Goal: Task Accomplishment & Management: Use online tool/utility

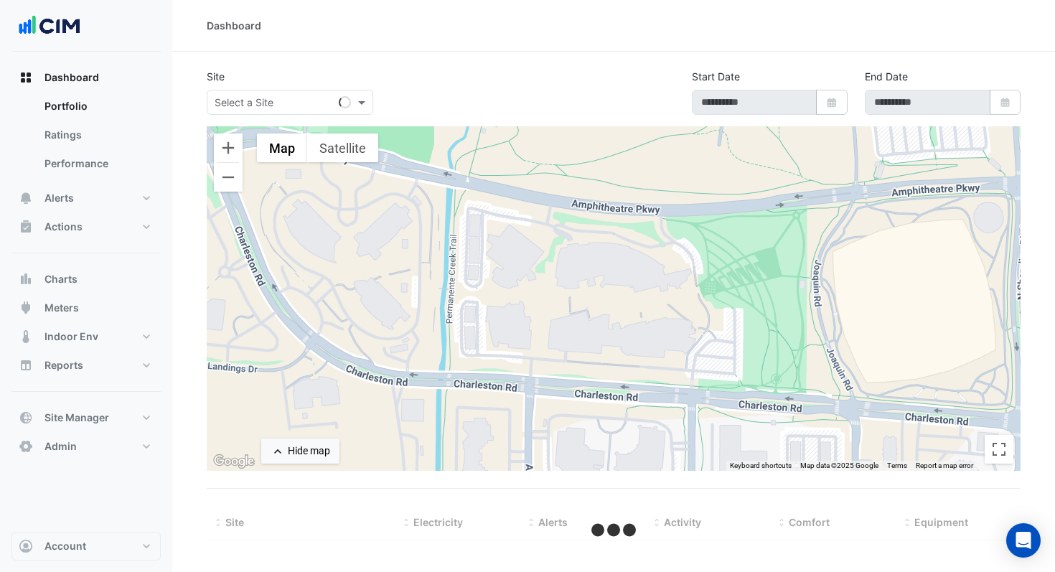
type input "**********"
select select "***"
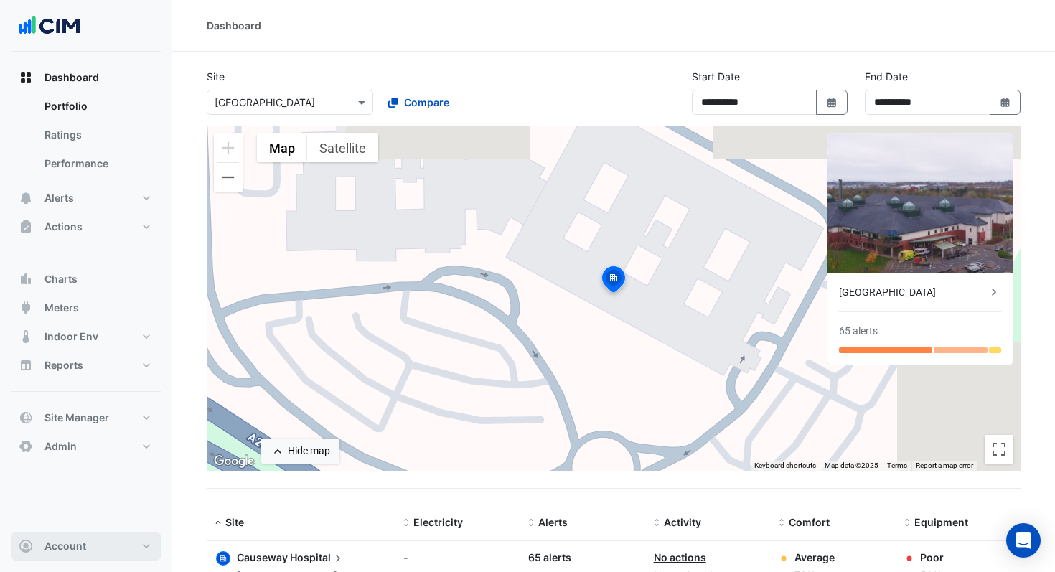
click at [85, 532] on button "Account" at bounding box center [85, 546] width 149 height 29
click at [92, 510] on link "Sign Out" at bounding box center [86, 509] width 136 height 29
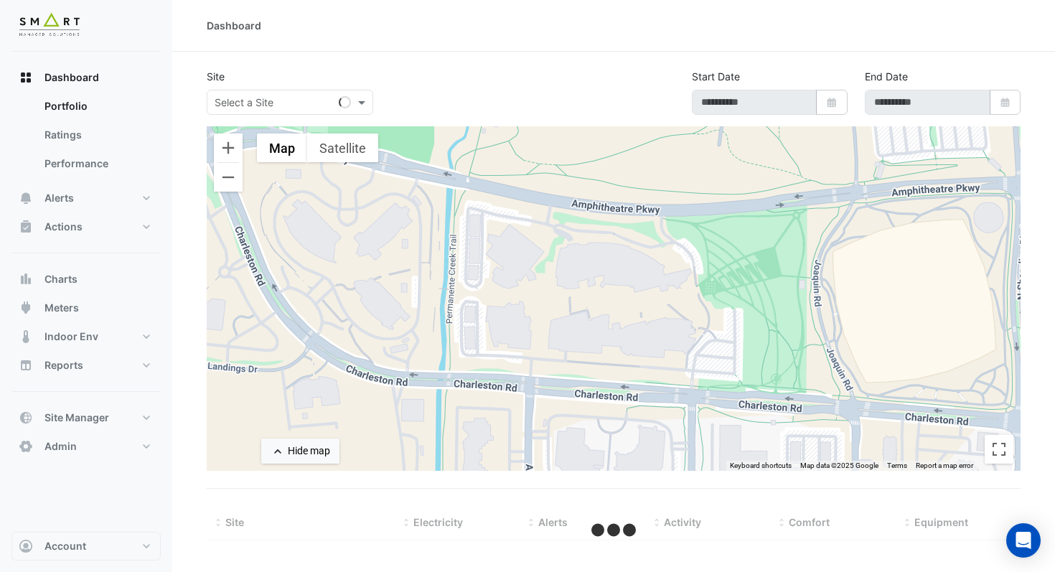
type input "**********"
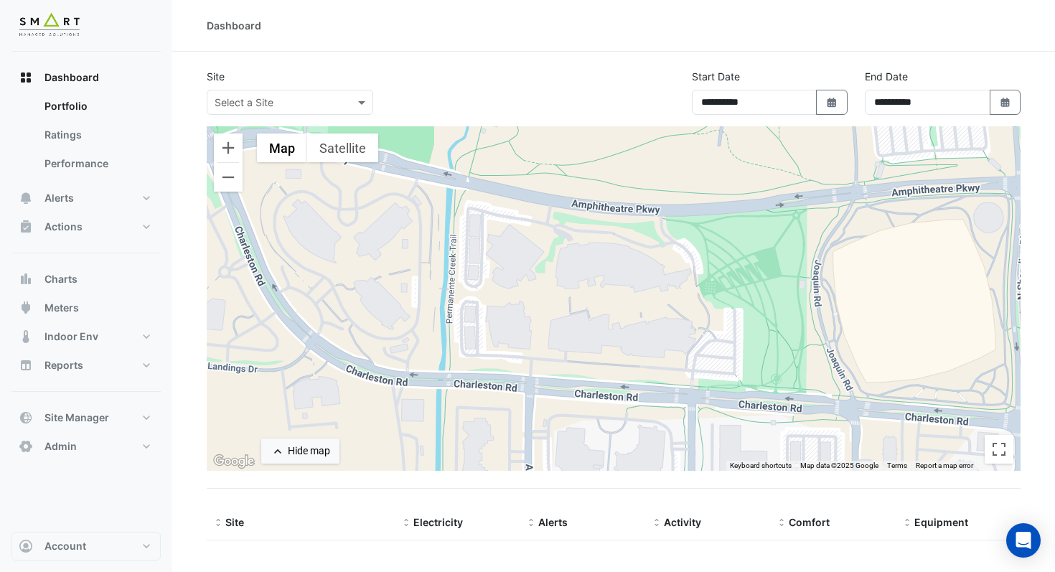
click at [239, 116] on div "**********" at bounding box center [613, 97] width 831 height 57
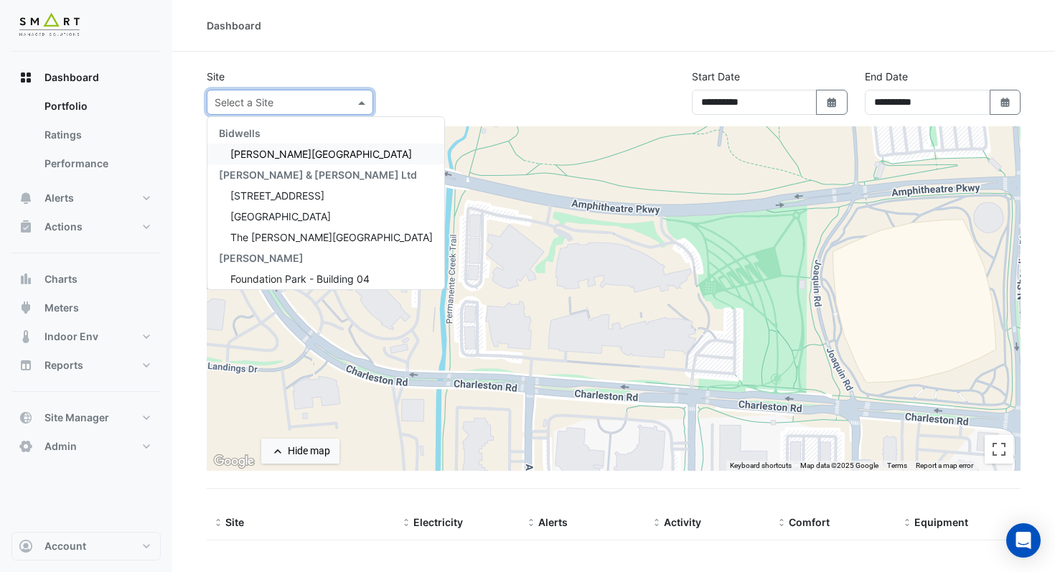
click at [246, 108] on input "text" at bounding box center [276, 102] width 122 height 15
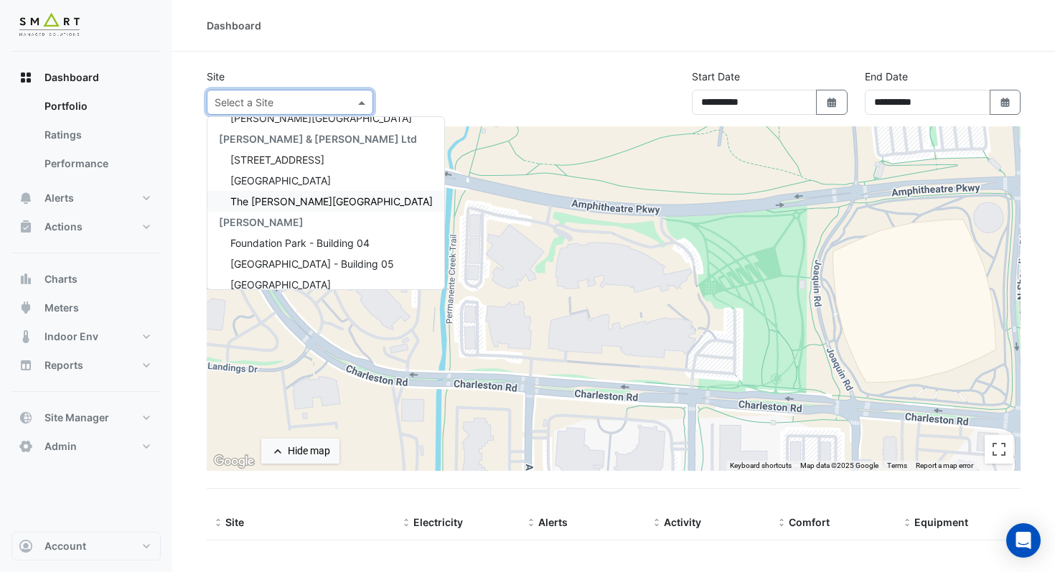
scroll to position [47, 0]
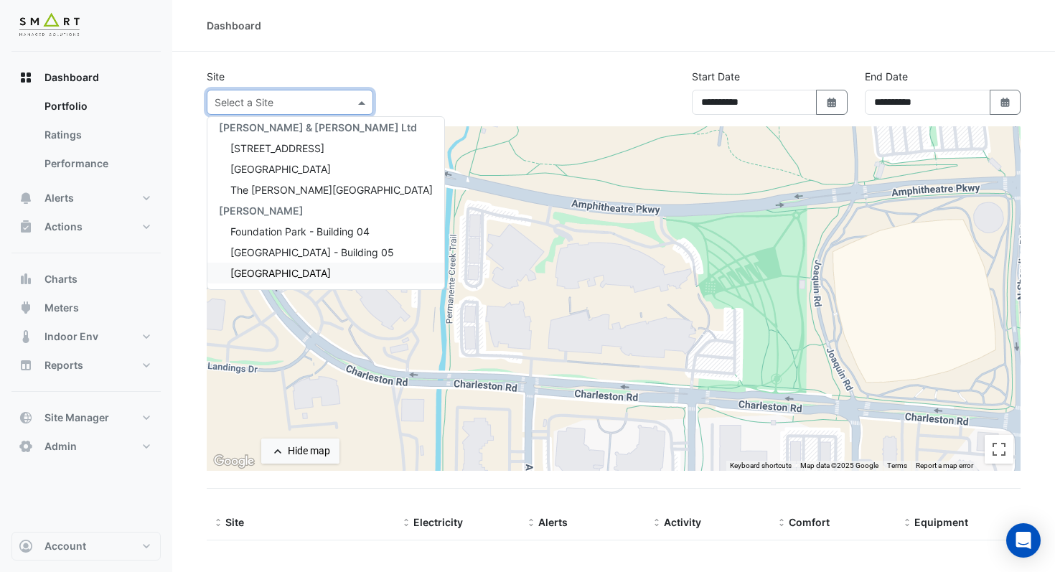
click at [279, 272] on span "[GEOGRAPHIC_DATA]" at bounding box center [280, 273] width 100 height 12
select select "***"
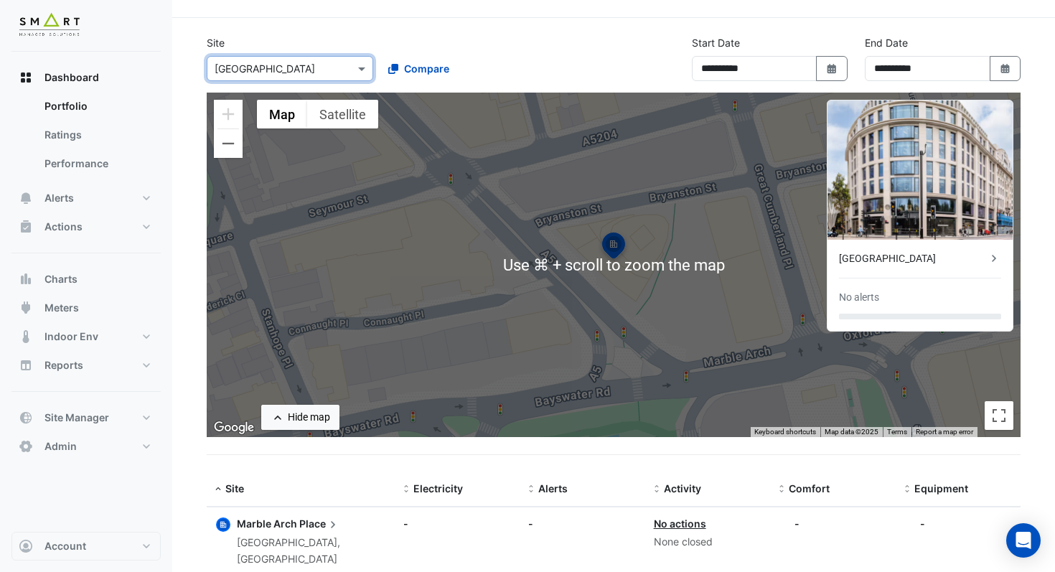
scroll to position [60, 0]
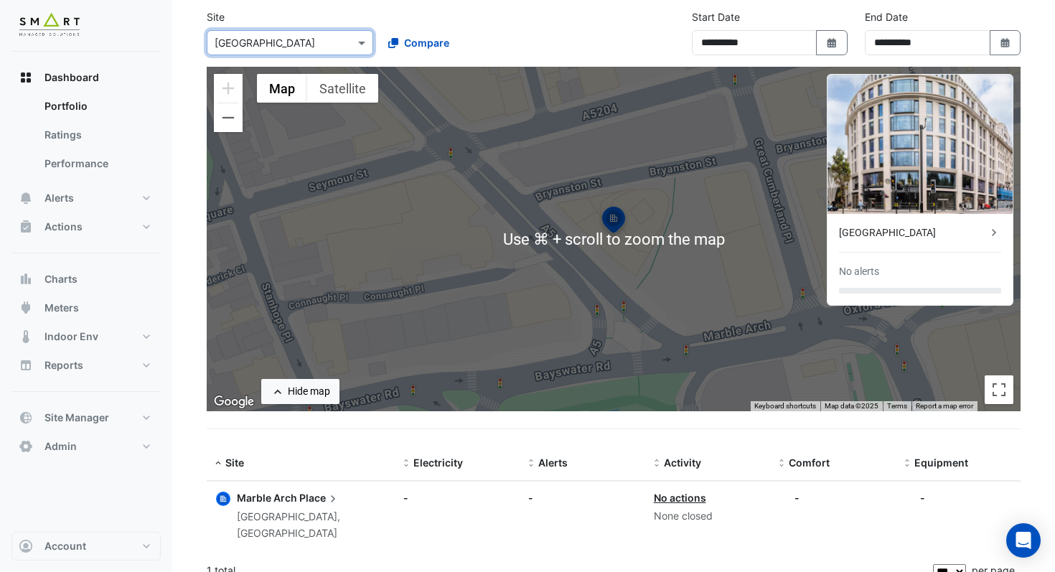
click at [290, 493] on span "Marble Arch" at bounding box center [267, 498] width 60 height 12
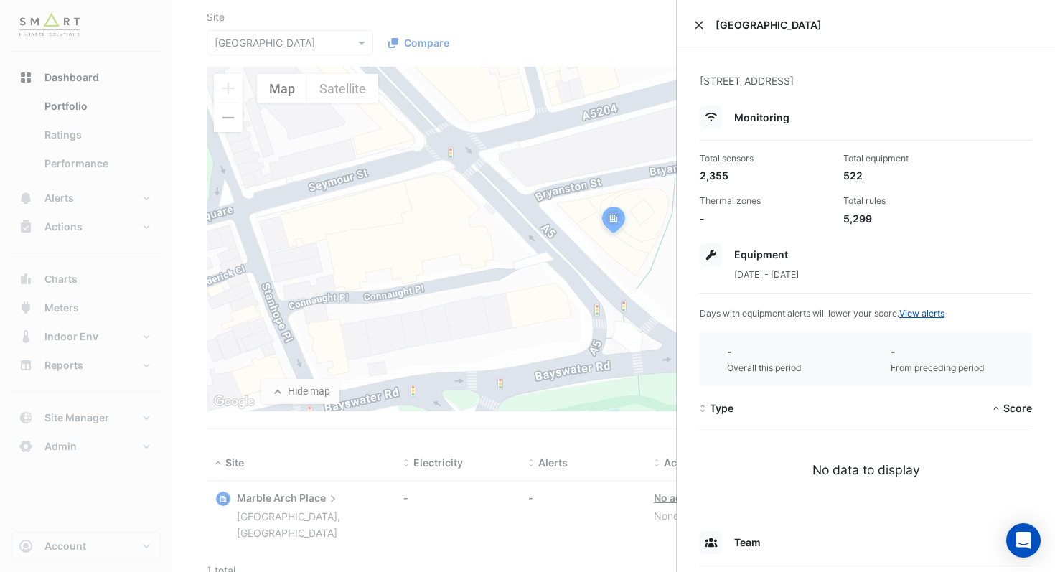
click at [700, 22] on button "Close" at bounding box center [699, 25] width 10 height 10
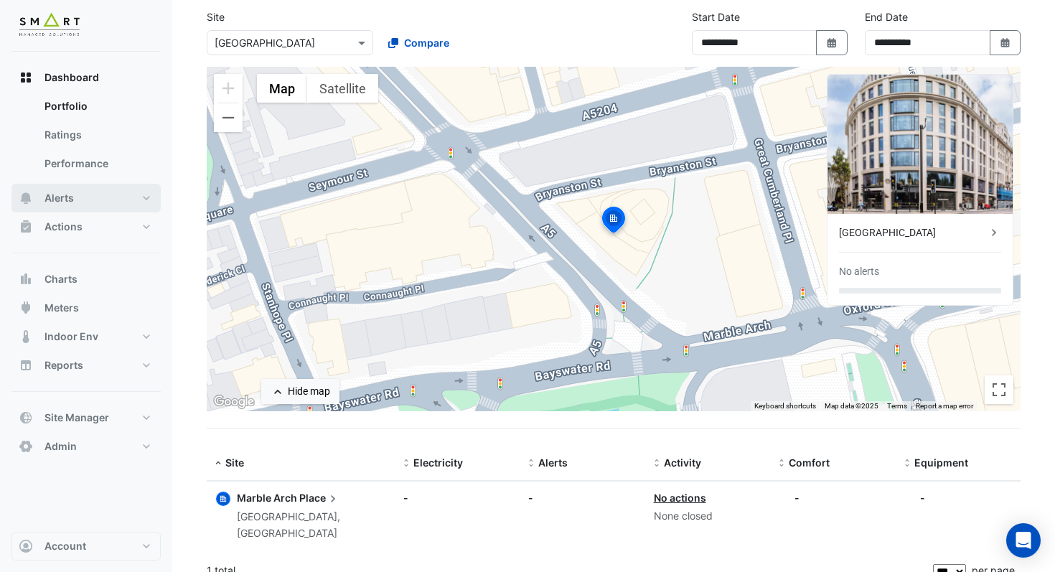
click at [89, 197] on button "Alerts" at bounding box center [85, 198] width 149 height 29
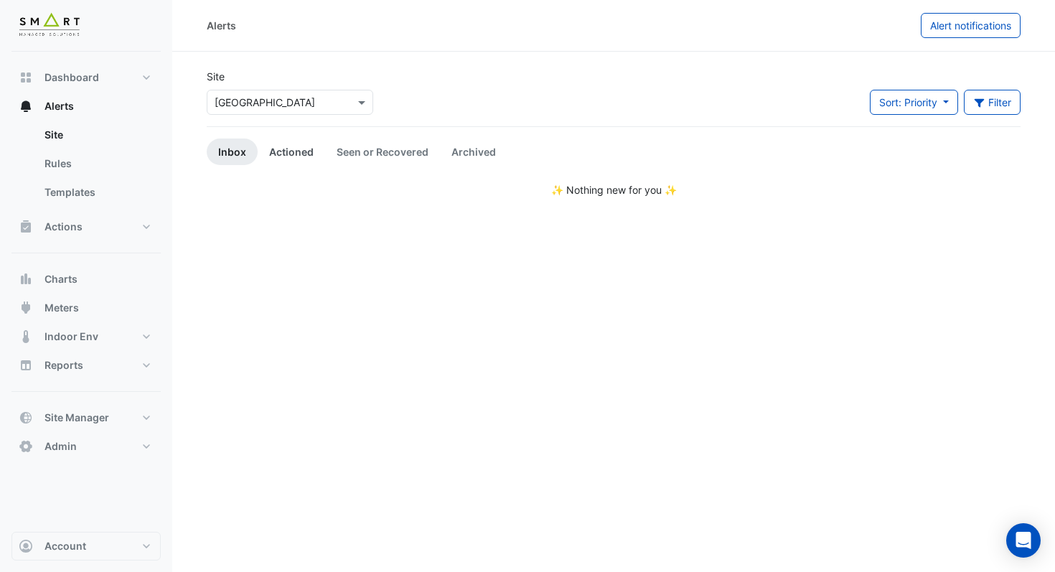
click at [273, 151] on link "Actioned" at bounding box center [291, 152] width 67 height 27
click at [240, 151] on link "Inbox" at bounding box center [232, 152] width 51 height 27
click at [258, 111] on div "× [GEOGRAPHIC_DATA]" at bounding box center [290, 102] width 167 height 25
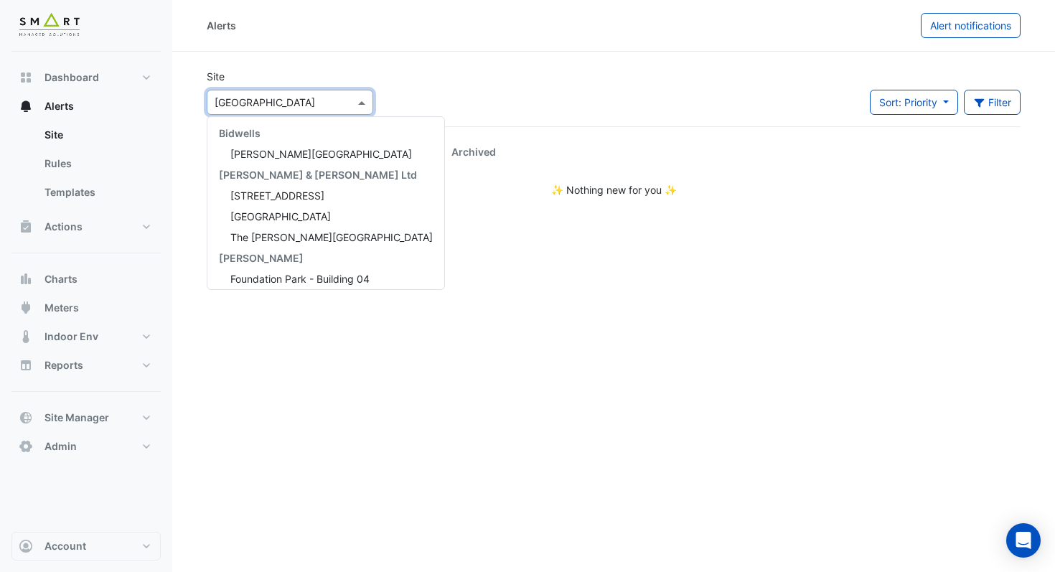
scroll to position [47, 0]
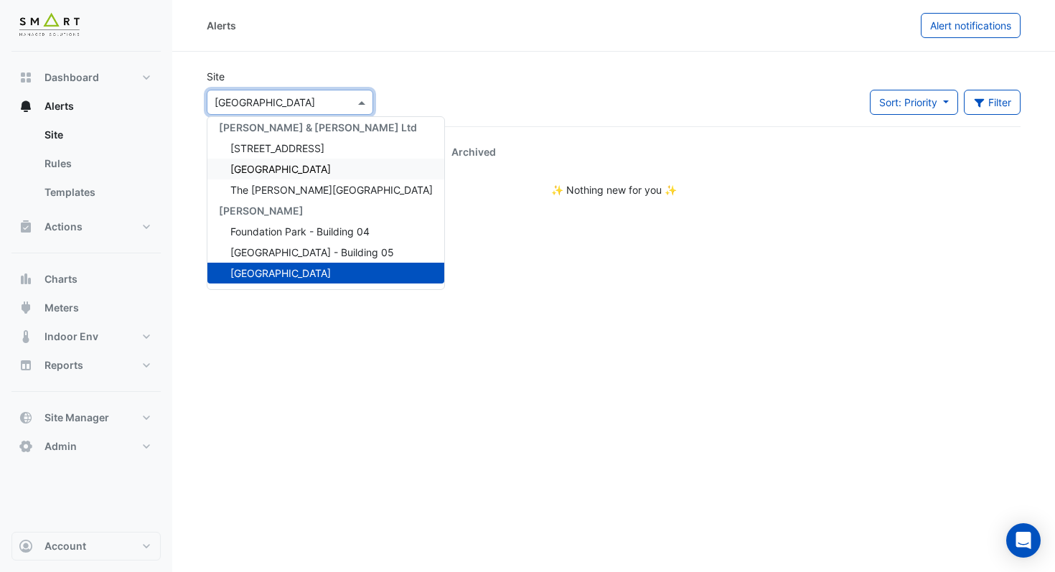
click at [294, 165] on span "[GEOGRAPHIC_DATA]" at bounding box center [280, 169] width 100 height 12
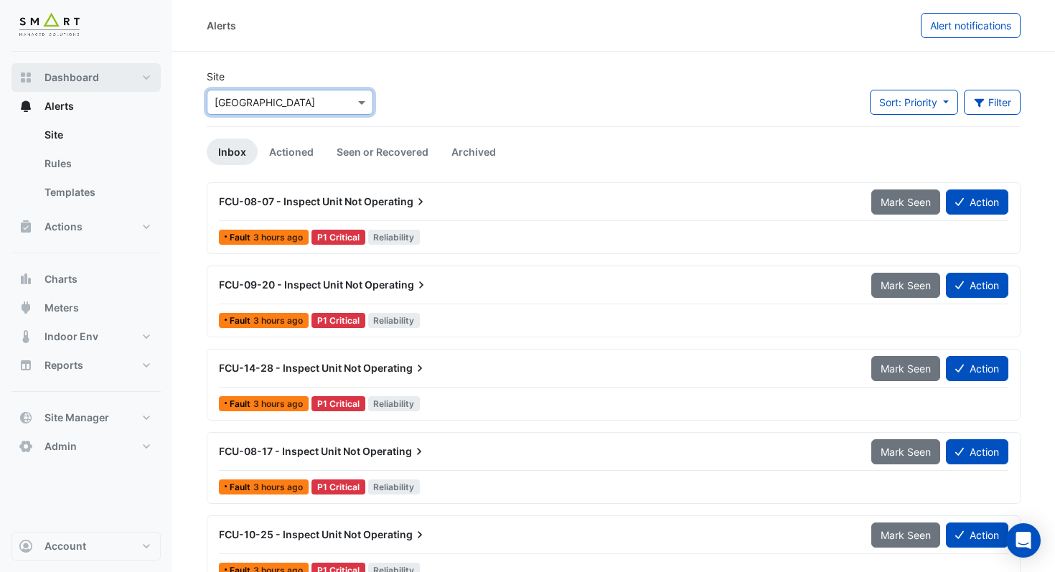
click at [120, 83] on button "Dashboard" at bounding box center [85, 77] width 149 height 29
select select "***"
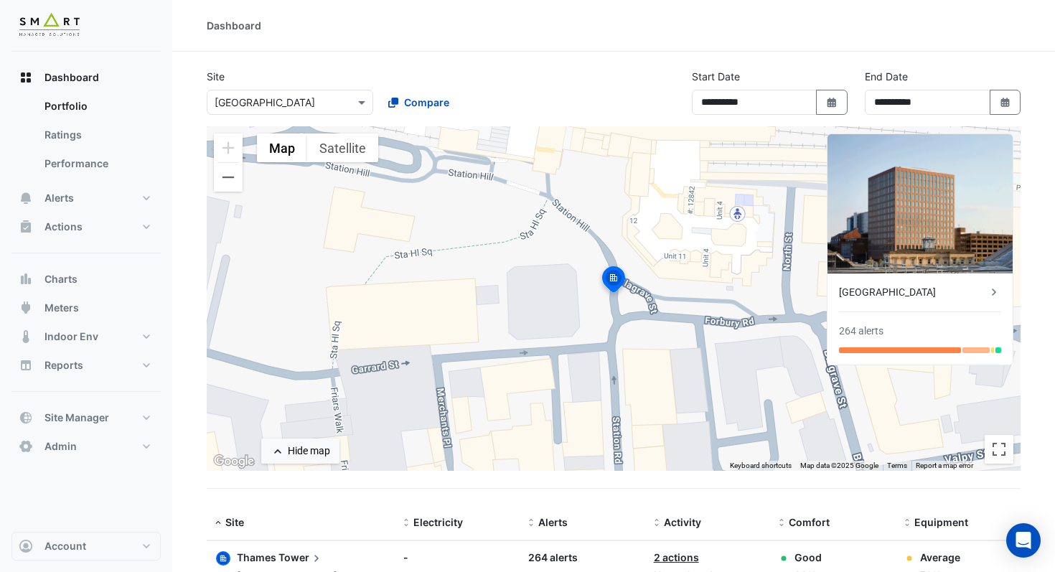
scroll to position [60, 0]
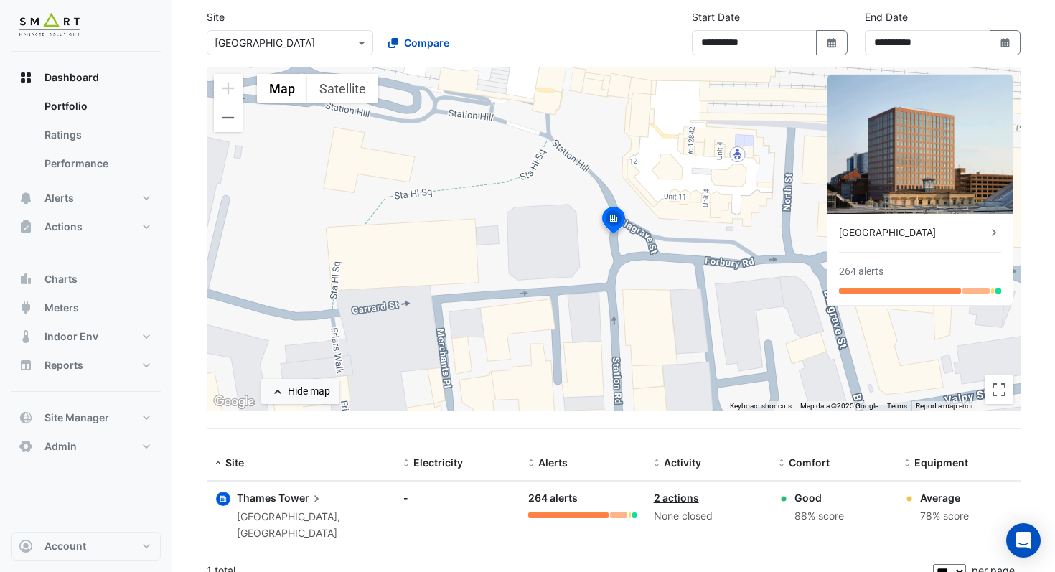
click at [257, 494] on span "Thames" at bounding box center [256, 498] width 39 height 12
click at [548, 43] on ngb-offcanvas-backdrop at bounding box center [527, 286] width 1055 height 572
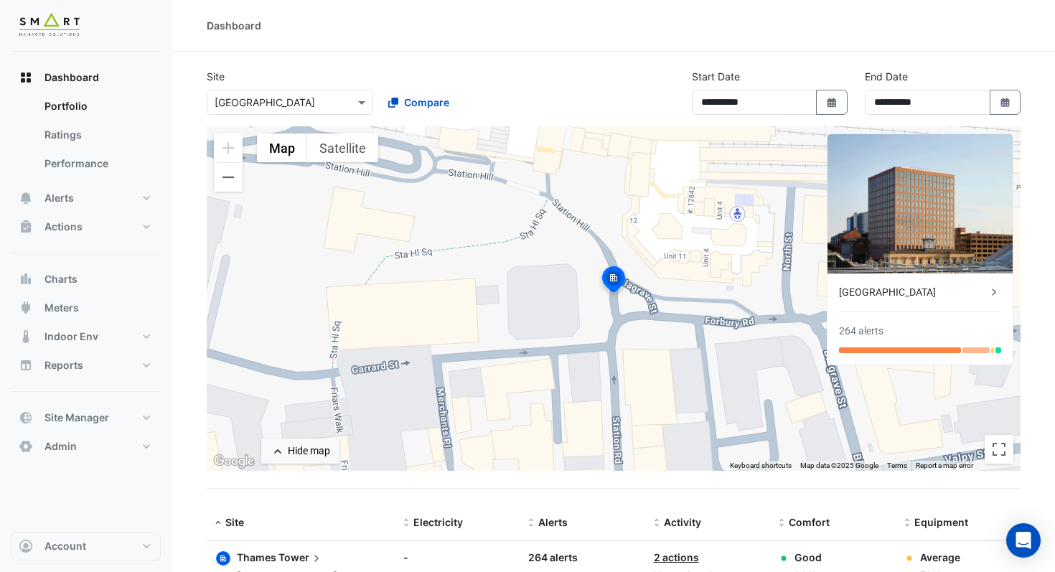
click at [304, 113] on div "× [GEOGRAPHIC_DATA]" at bounding box center [290, 102] width 167 height 25
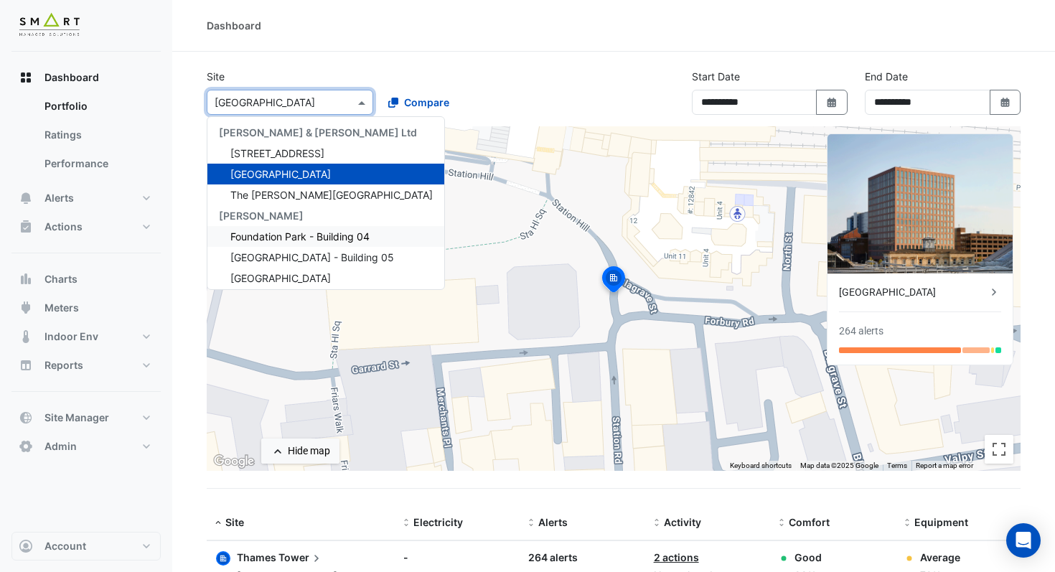
scroll to position [47, 0]
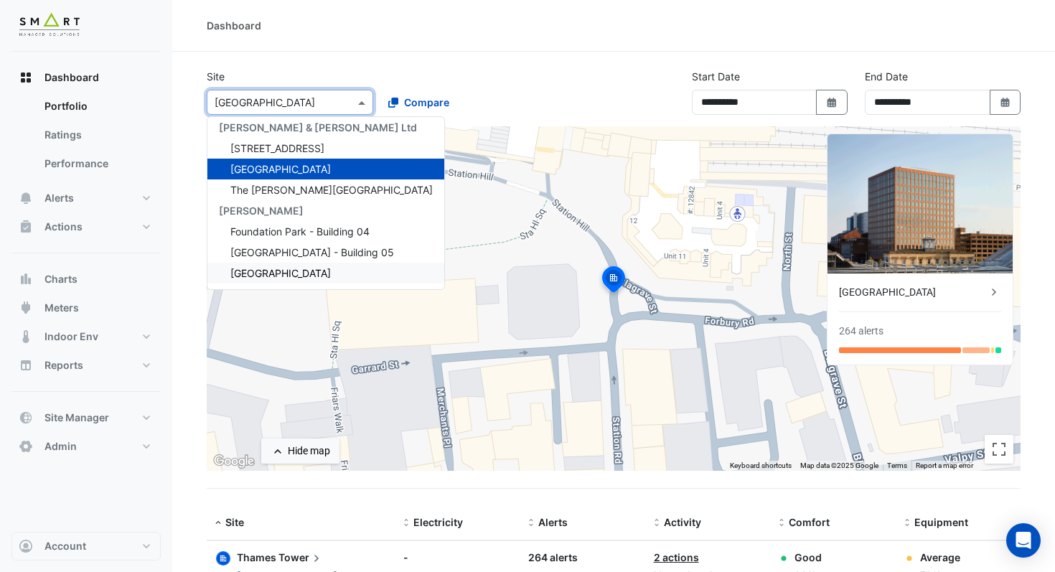
click at [284, 269] on span "[GEOGRAPHIC_DATA]" at bounding box center [280, 273] width 100 height 12
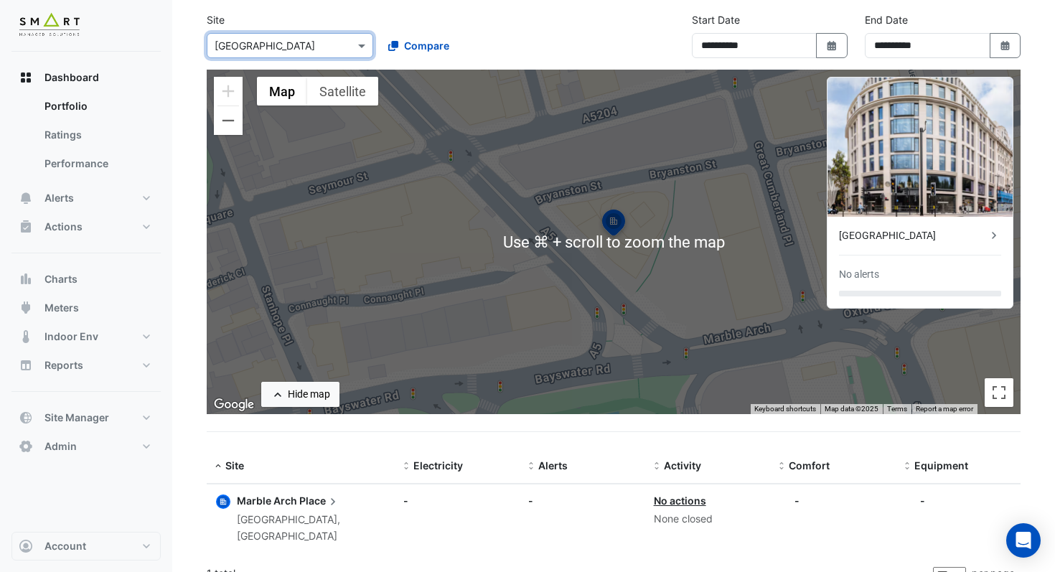
scroll to position [60, 0]
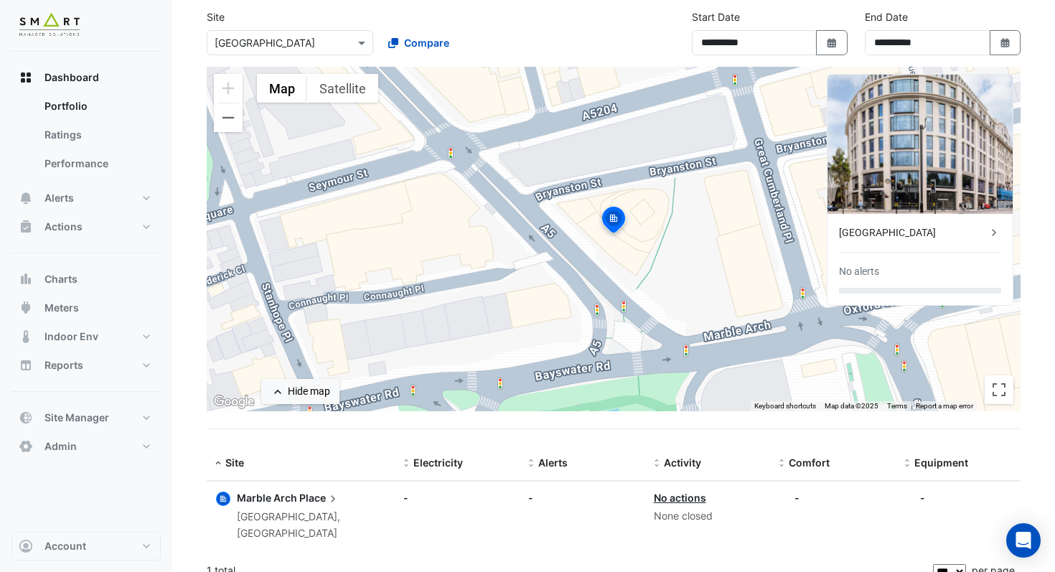
click at [247, 498] on span "Marble Arch" at bounding box center [267, 498] width 60 height 12
click at [171, 282] on ngb-offcanvas-backdrop at bounding box center [527, 286] width 1055 height 572
click at [106, 416] on span "Site Manager" at bounding box center [77, 418] width 65 height 14
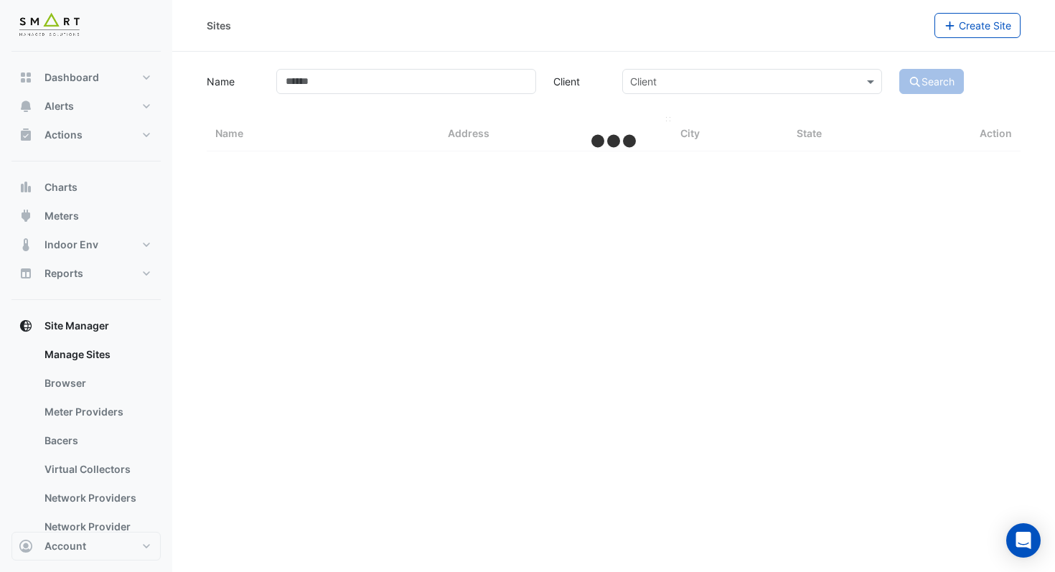
select select "***"
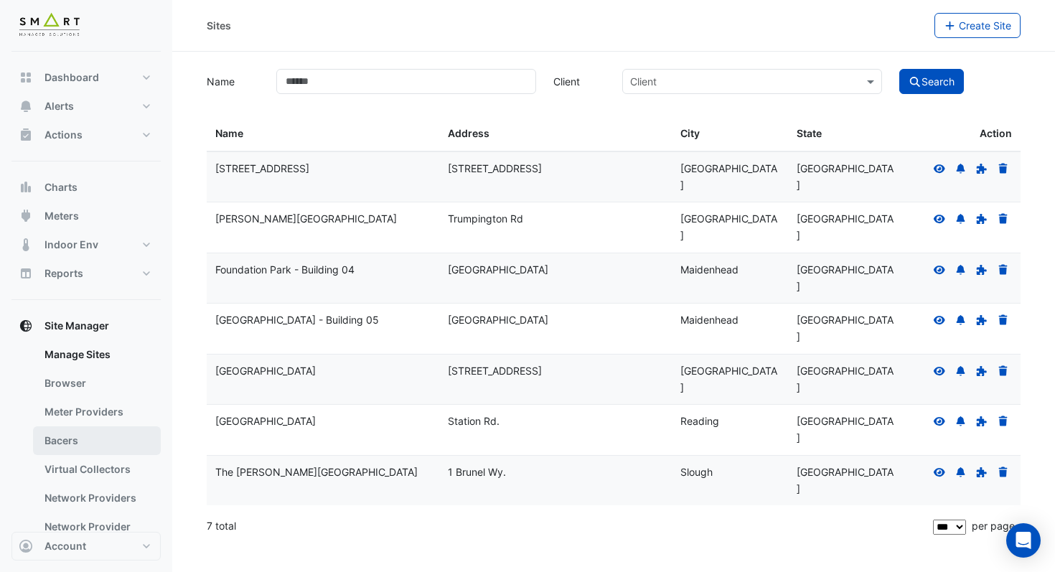
click at [78, 431] on link "Bacers" at bounding box center [97, 440] width 128 height 29
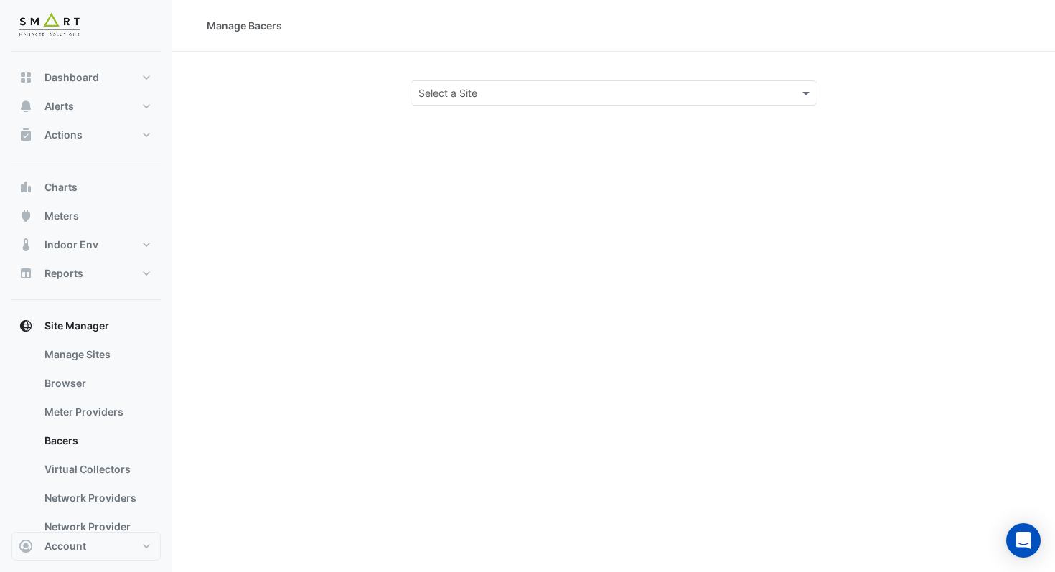
click at [477, 90] on input "text" at bounding box center [600, 93] width 363 height 15
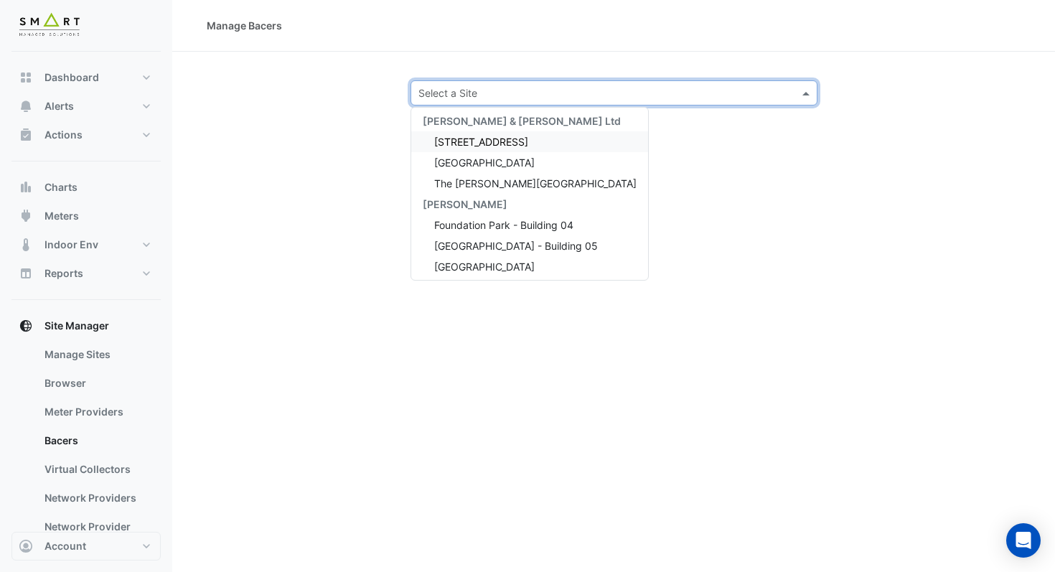
scroll to position [47, 0]
click at [468, 263] on span "[GEOGRAPHIC_DATA]" at bounding box center [484, 264] width 100 height 12
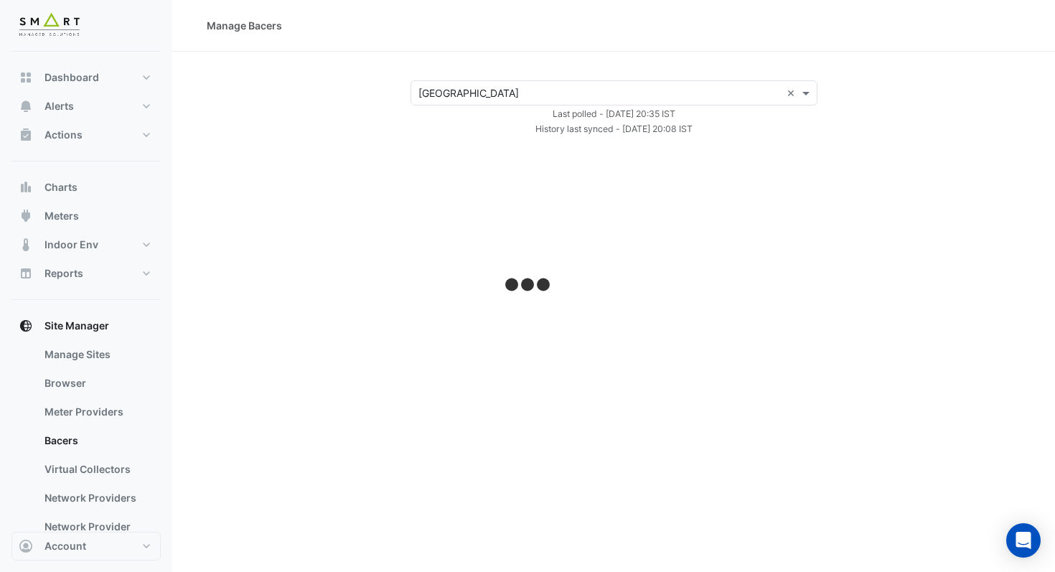
select select "***"
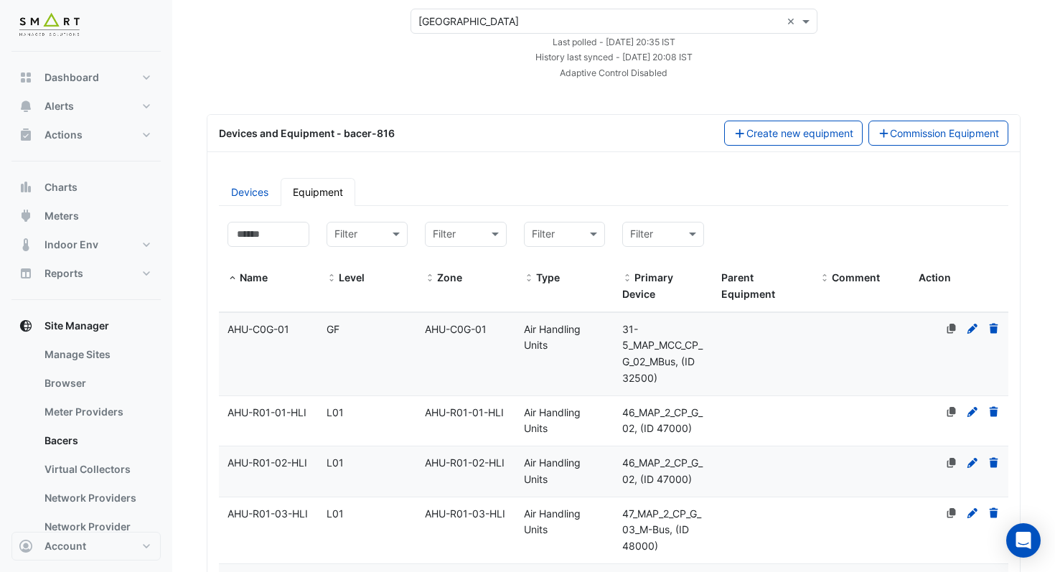
scroll to position [73, 0]
click at [556, 232] on input "text" at bounding box center [550, 233] width 37 height 17
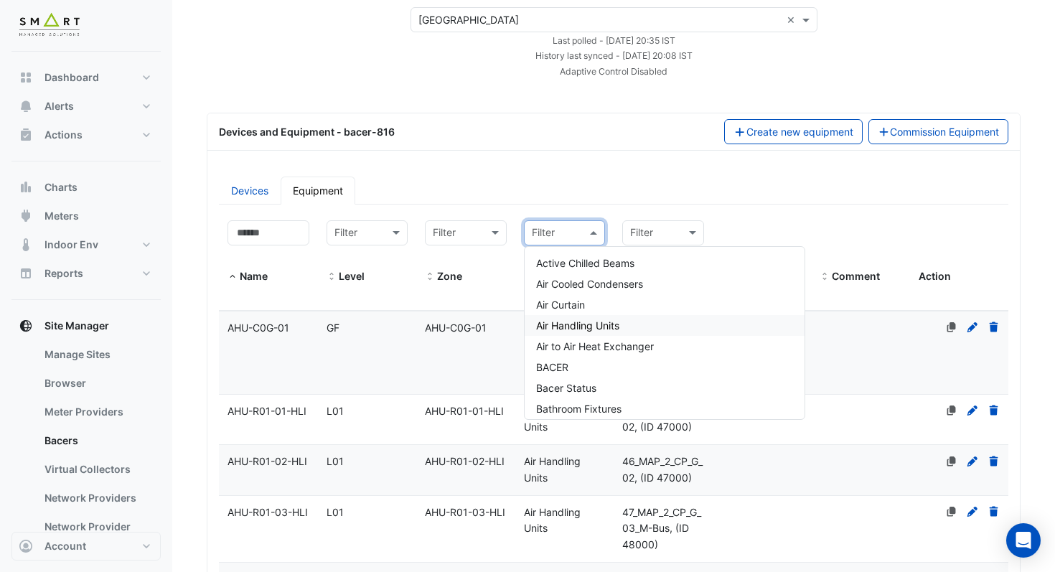
click at [574, 318] on div "Air Handling Units" at bounding box center [665, 325] width 280 height 21
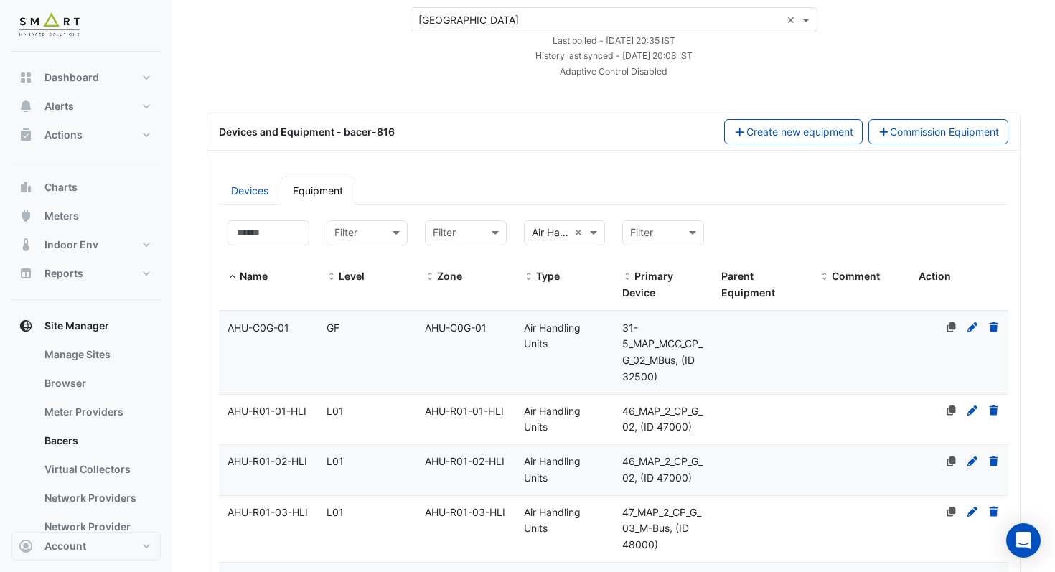
click at [765, 202] on ul "Devices Equipment" at bounding box center [614, 191] width 790 height 28
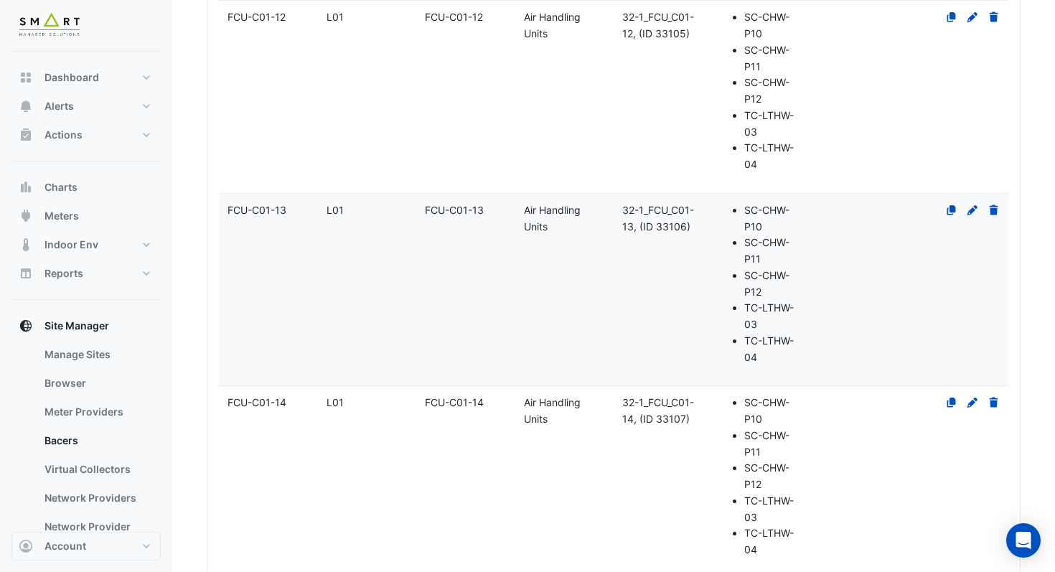
scroll to position [3237, 0]
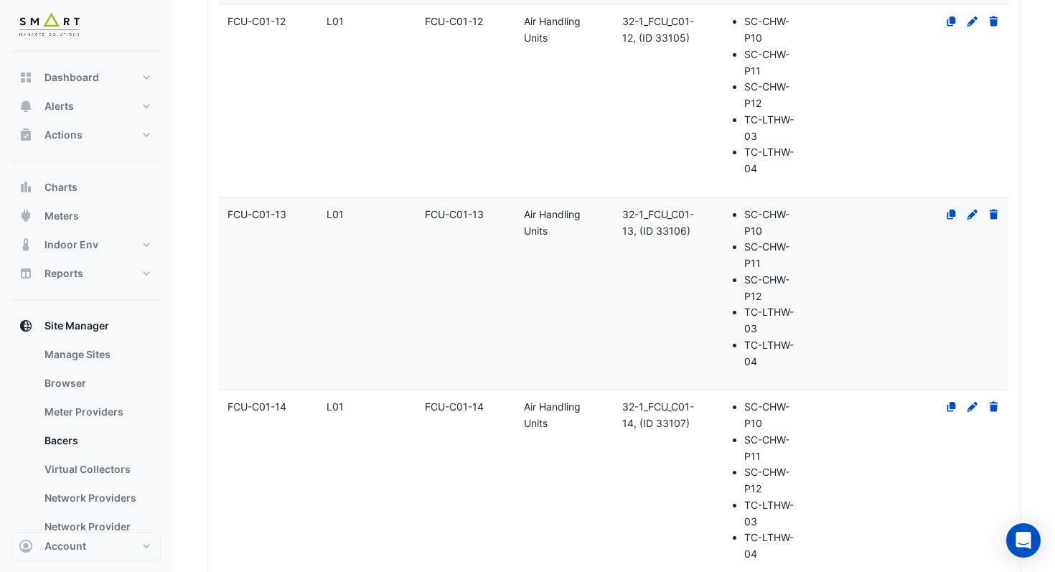
click at [620, 299] on datatable-body-cell "Primary Device 32-1_FCU_C01-13, (ID 33106)" at bounding box center [663, 294] width 99 height 192
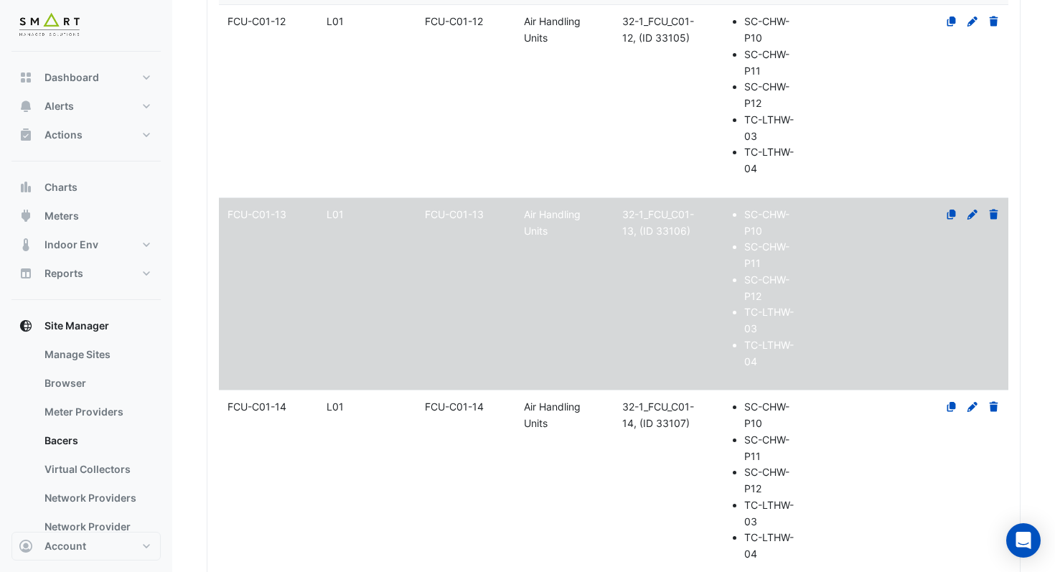
select select "***"
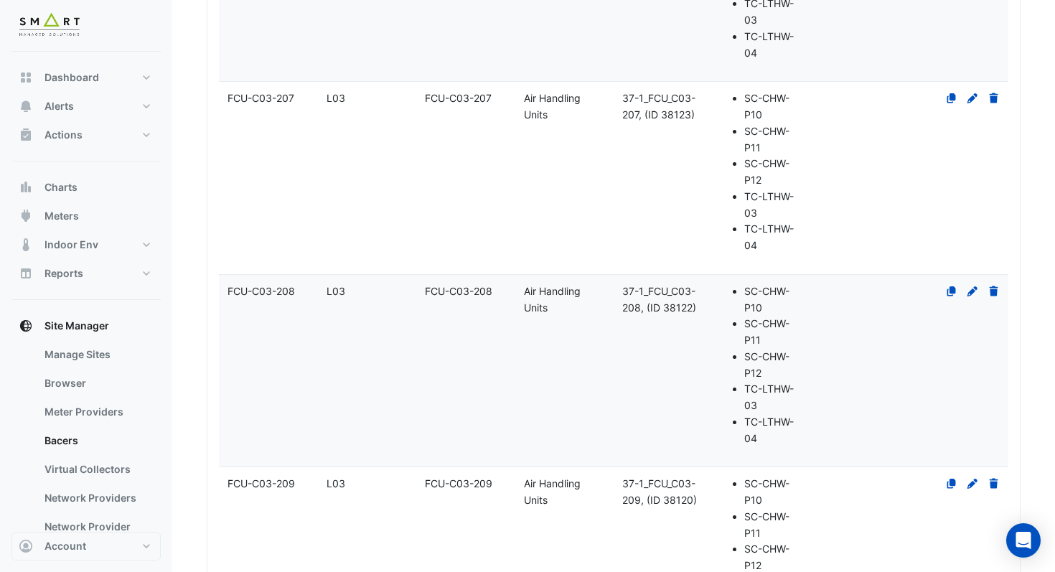
scroll to position [17268, 0]
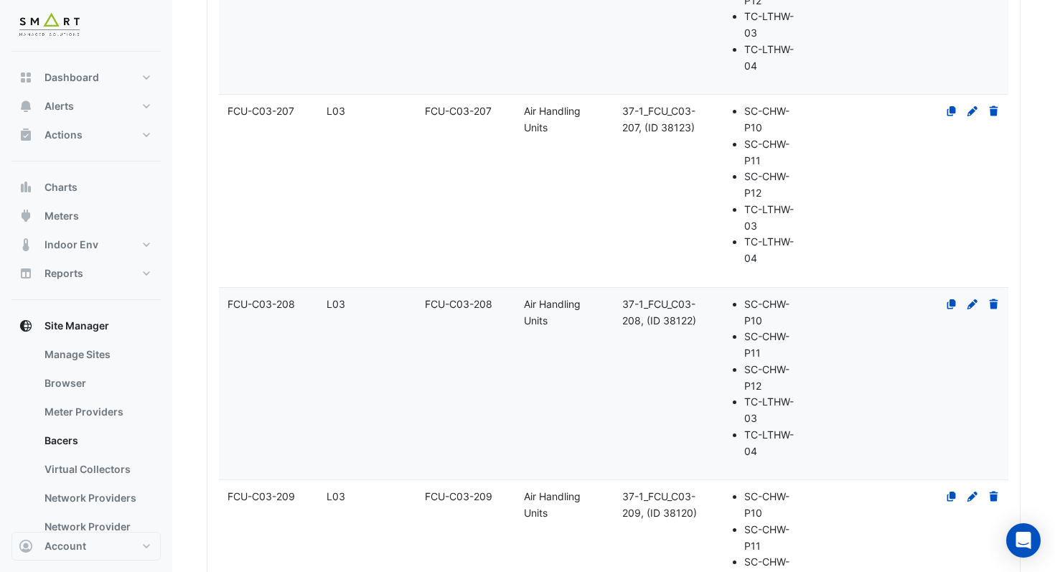
click at [647, 455] on datatable-body-cell "Primary Device 37-1_FCU_C03-208, (ID 38122)" at bounding box center [663, 384] width 99 height 192
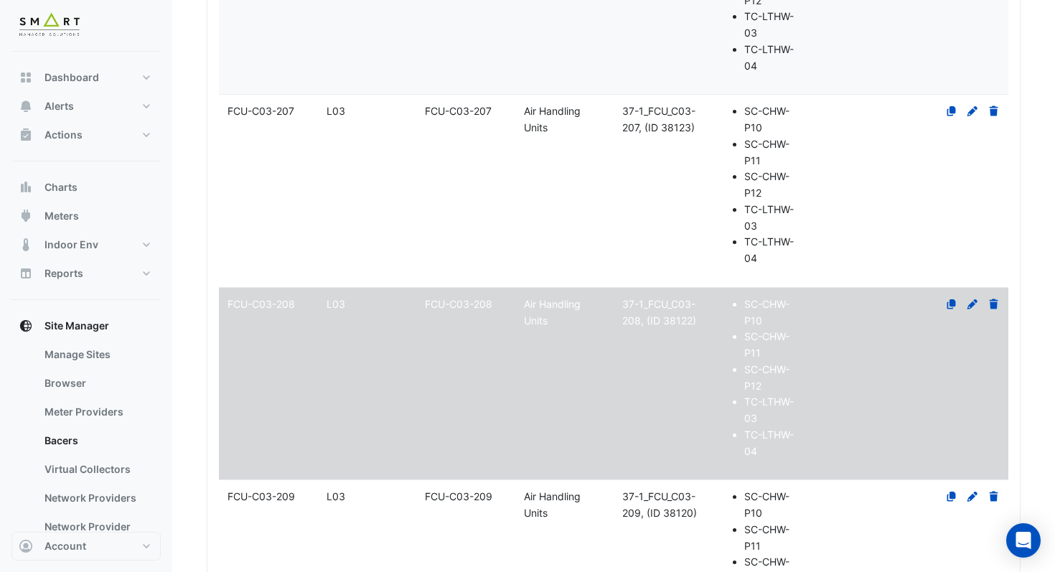
select select "***"
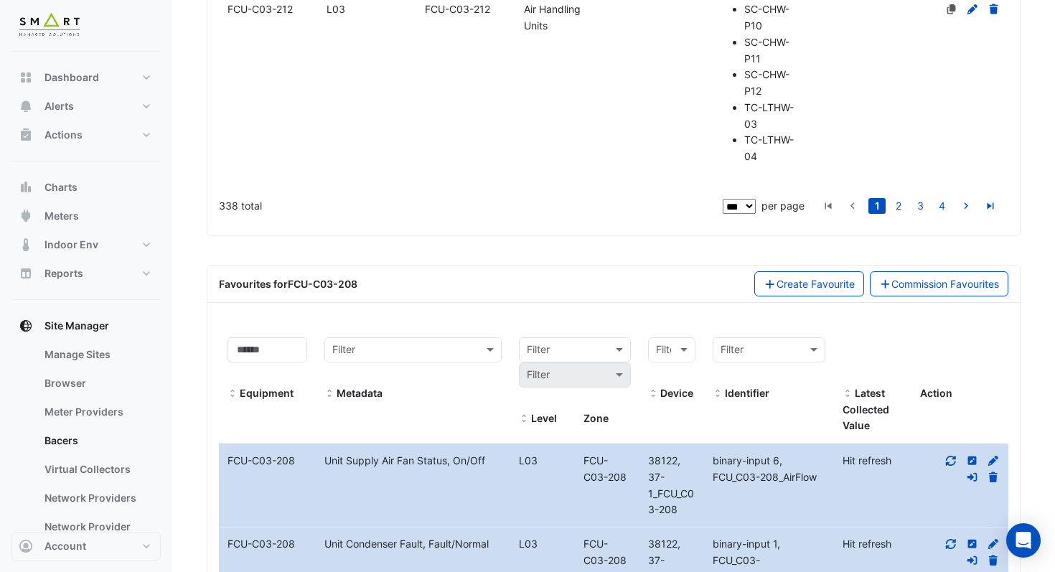
scroll to position [18526, 0]
click at [942, 211] on link "4" at bounding box center [941, 207] width 17 height 16
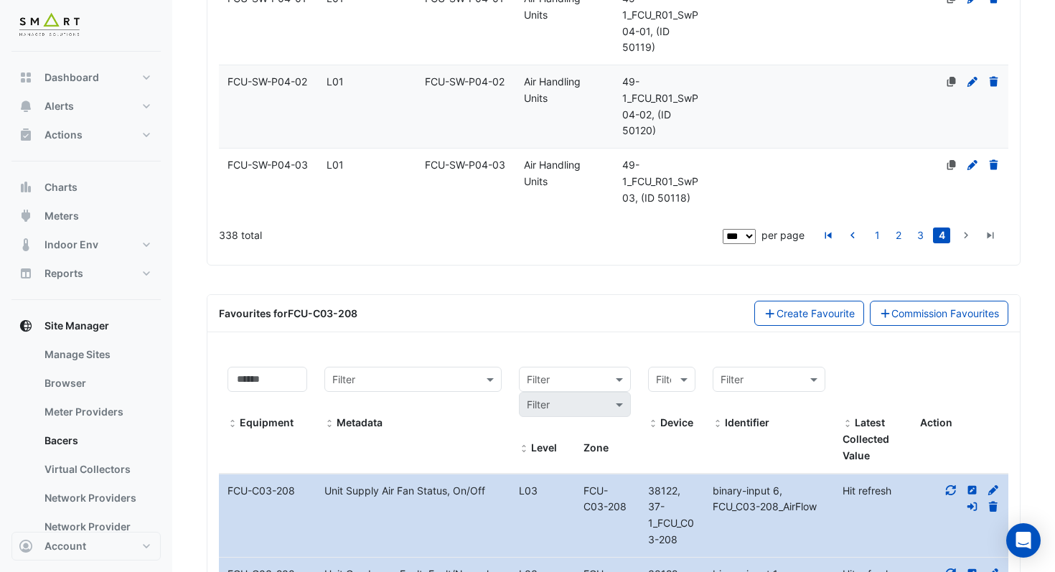
scroll to position [2168, 0]
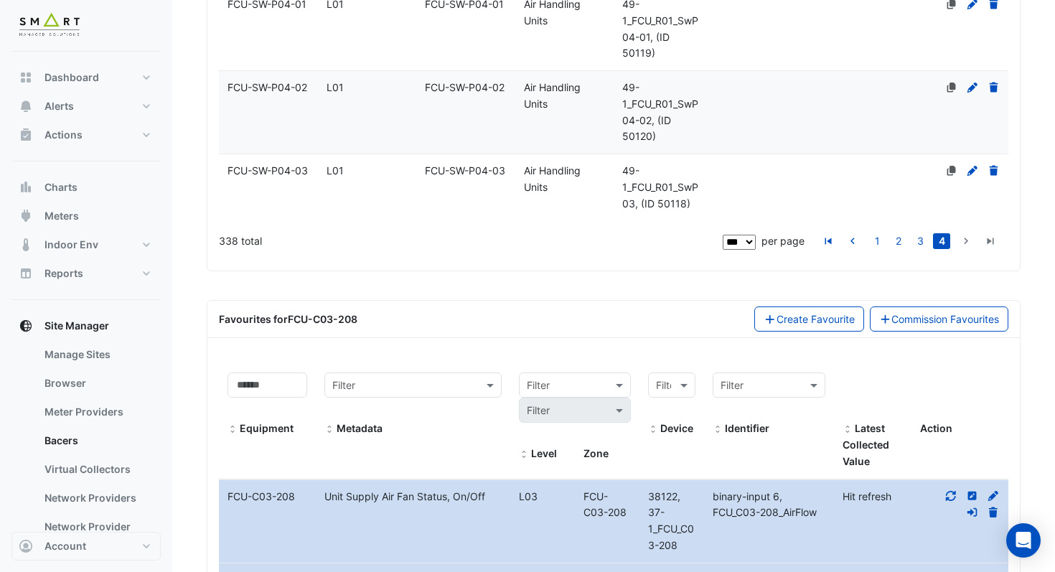
click at [462, 130] on datatable-body-cell "Zone FCU-SW-P04-02" at bounding box center [465, 112] width 99 height 83
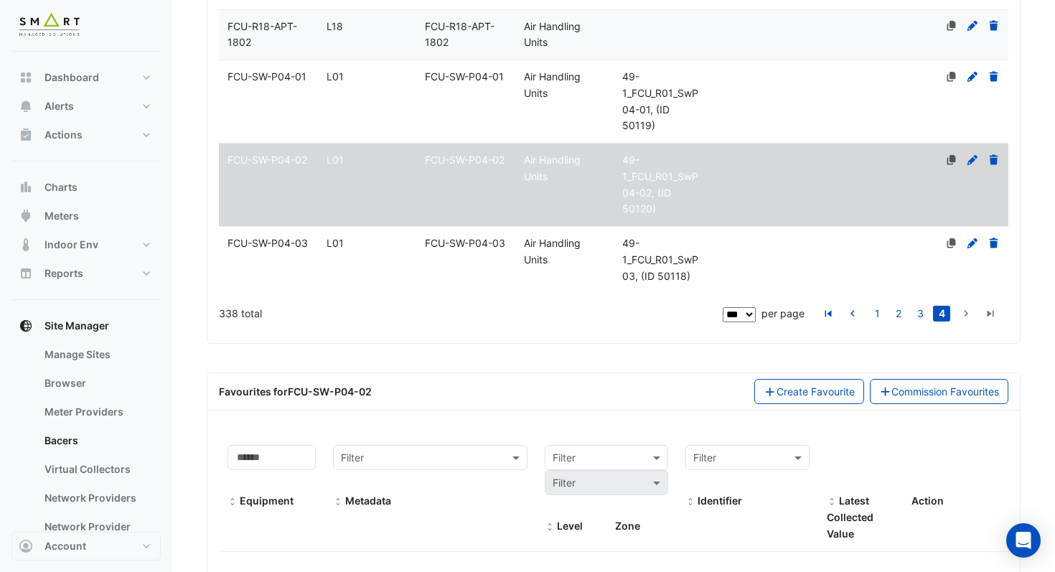
scroll to position [2090, 0]
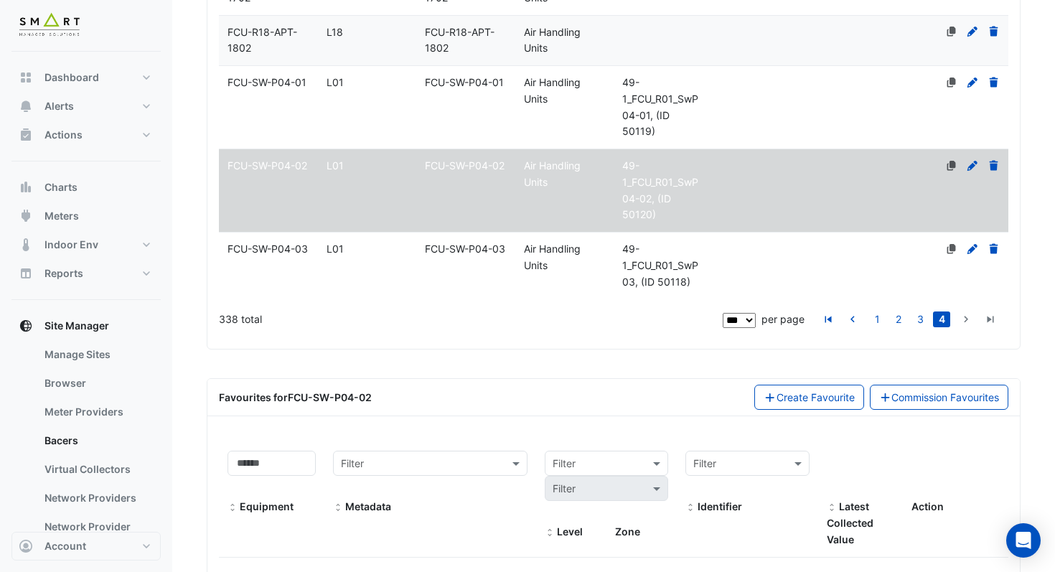
click at [424, 113] on datatable-body-cell "Zone FCU-SW-P04-01" at bounding box center [465, 107] width 99 height 83
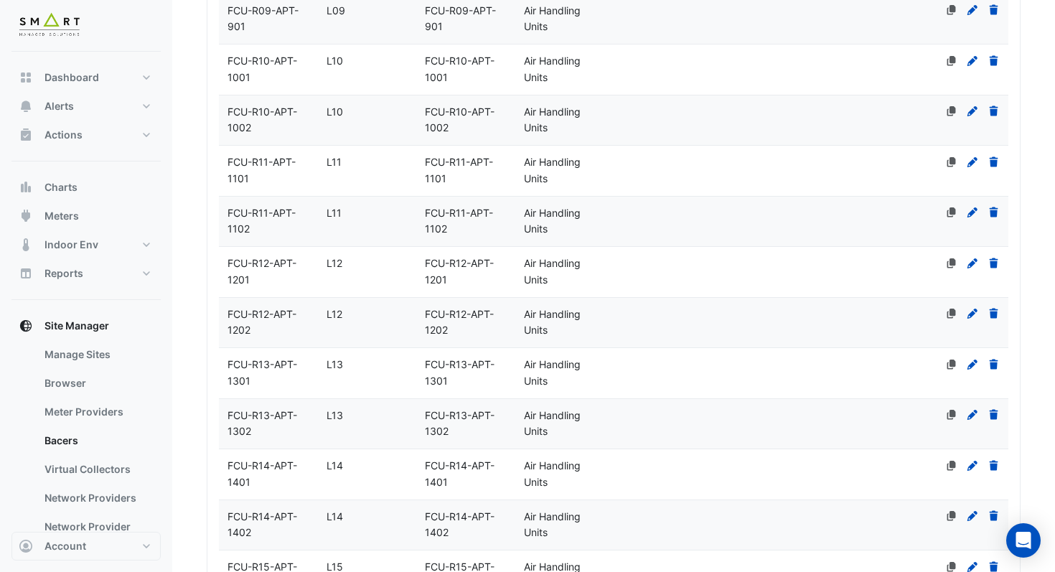
scroll to position [1285, 0]
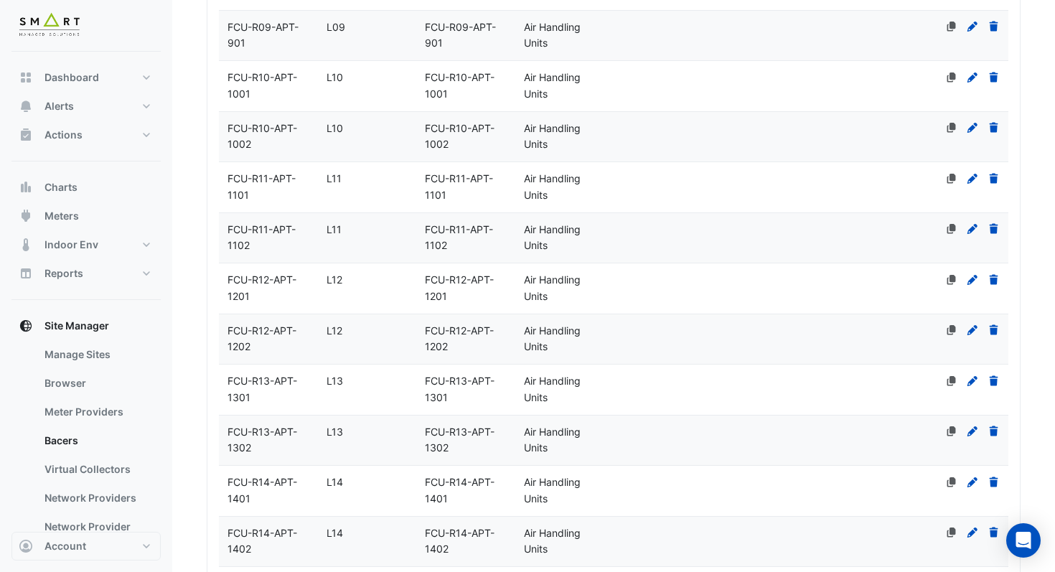
click at [375, 116] on datatable-body-cell "Level L10" at bounding box center [367, 137] width 99 height 50
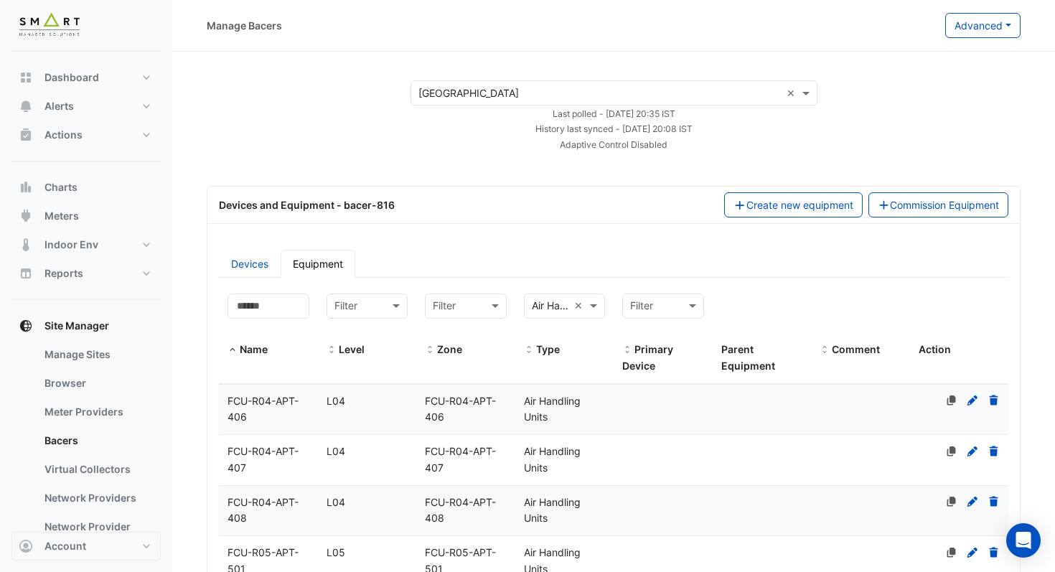
scroll to position [40, 0]
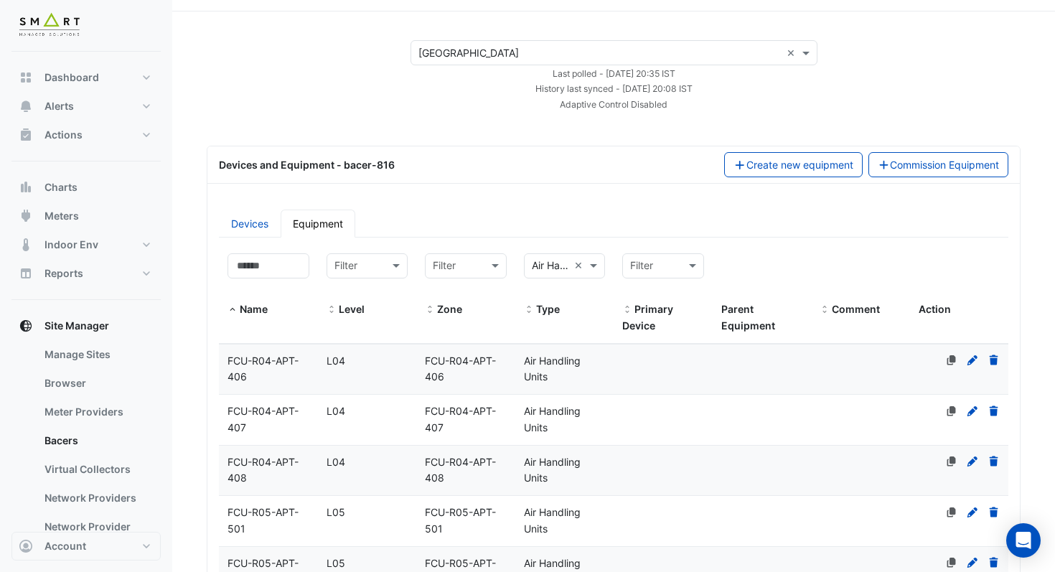
click at [372, 364] on div "L04" at bounding box center [367, 361] width 99 height 17
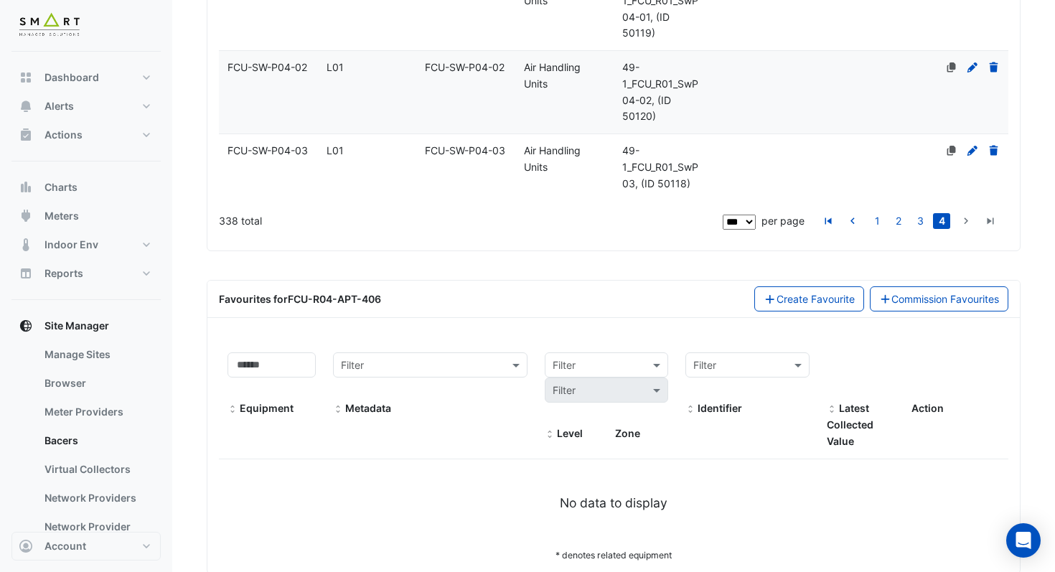
scroll to position [2182, 0]
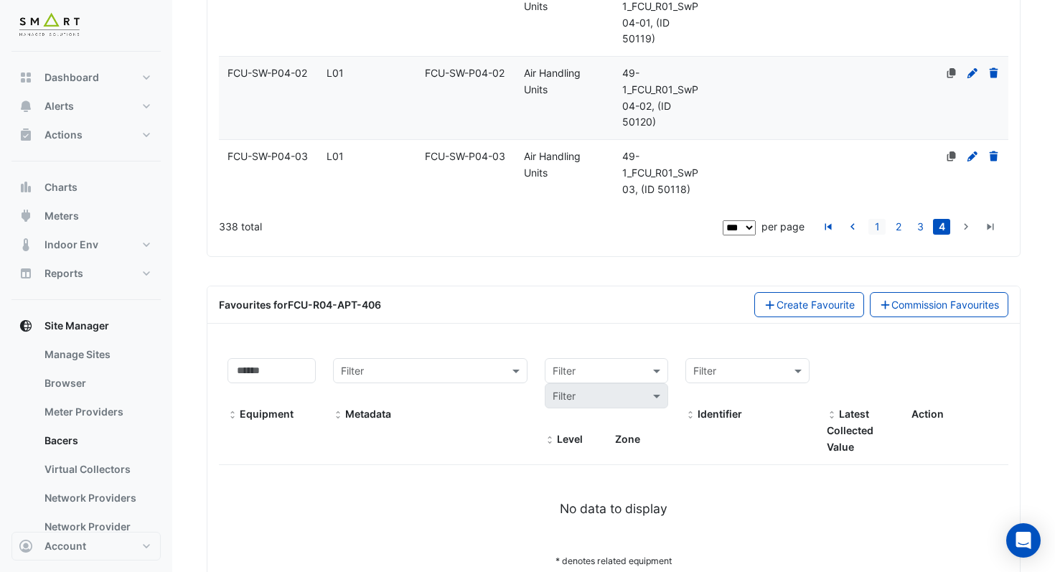
click at [879, 228] on link "1" at bounding box center [877, 227] width 17 height 16
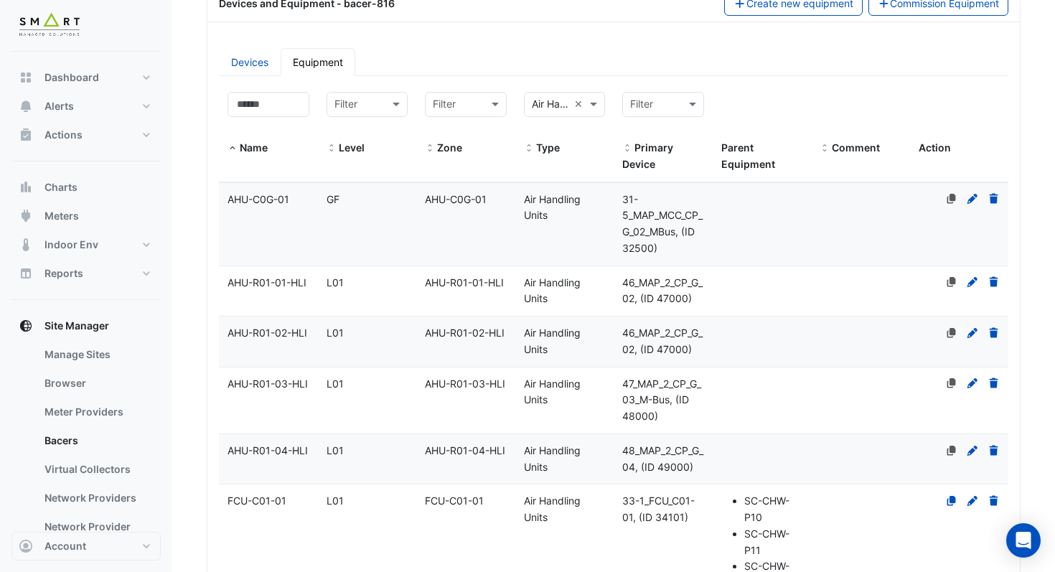
scroll to position [0, 0]
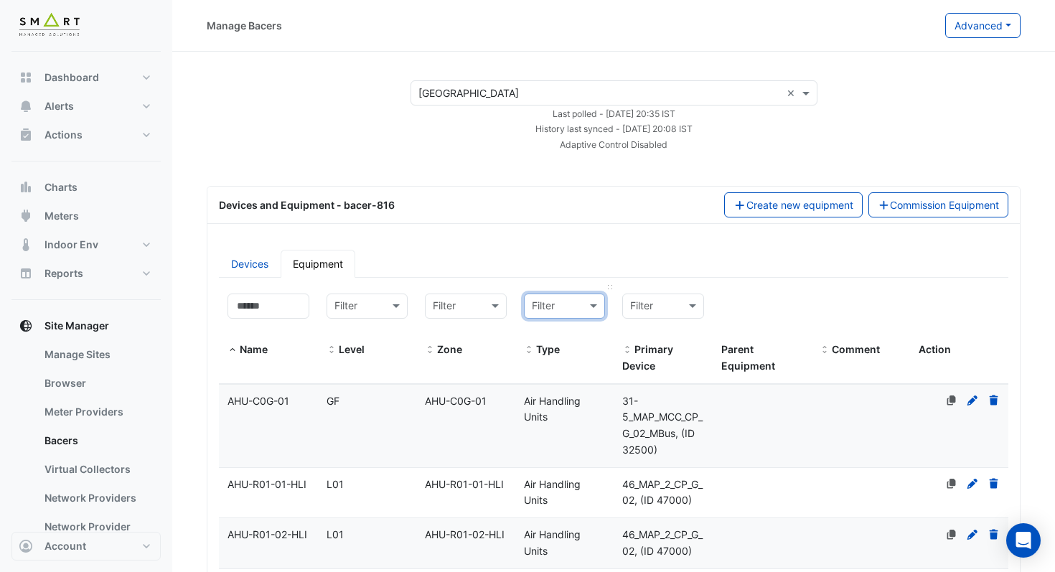
click at [551, 307] on input "text" at bounding box center [550, 307] width 37 height 17
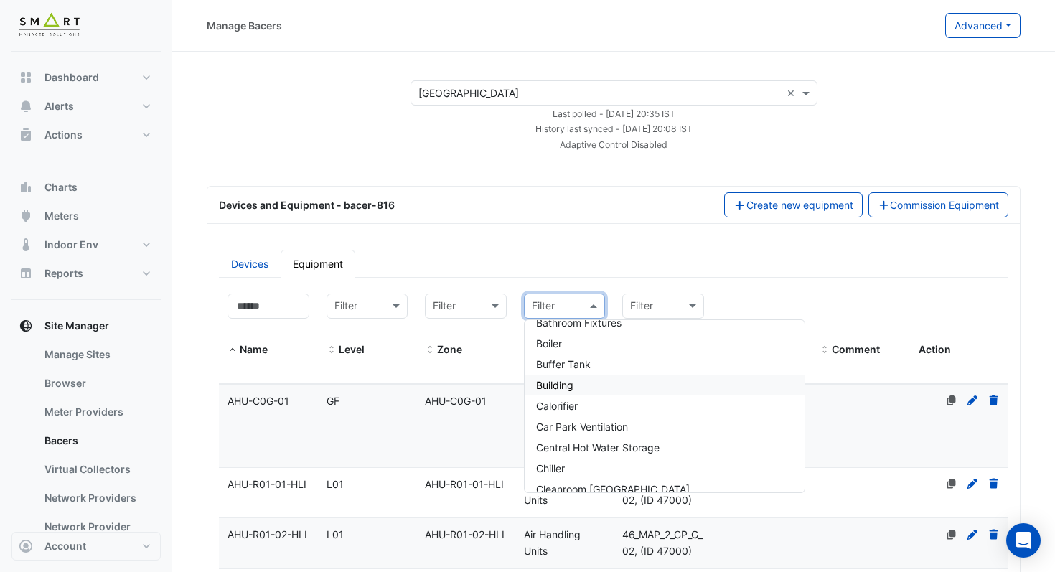
scroll to position [166, 0]
click at [553, 457] on span "Chiller" at bounding box center [550, 462] width 29 height 12
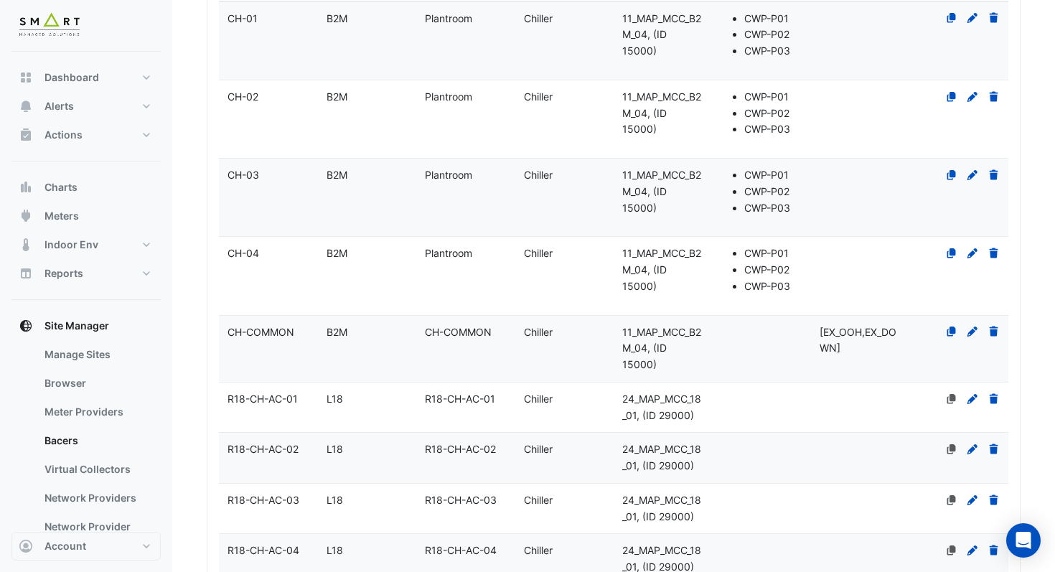
scroll to position [386, 0]
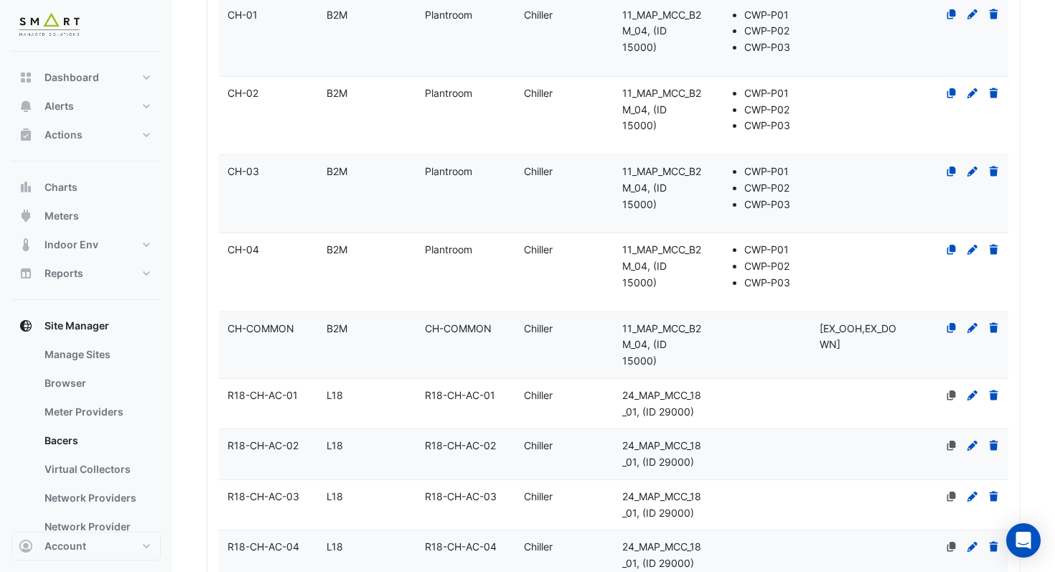
click at [510, 155] on datatable-body-cell "Zone Plantroom" at bounding box center [465, 194] width 99 height 78
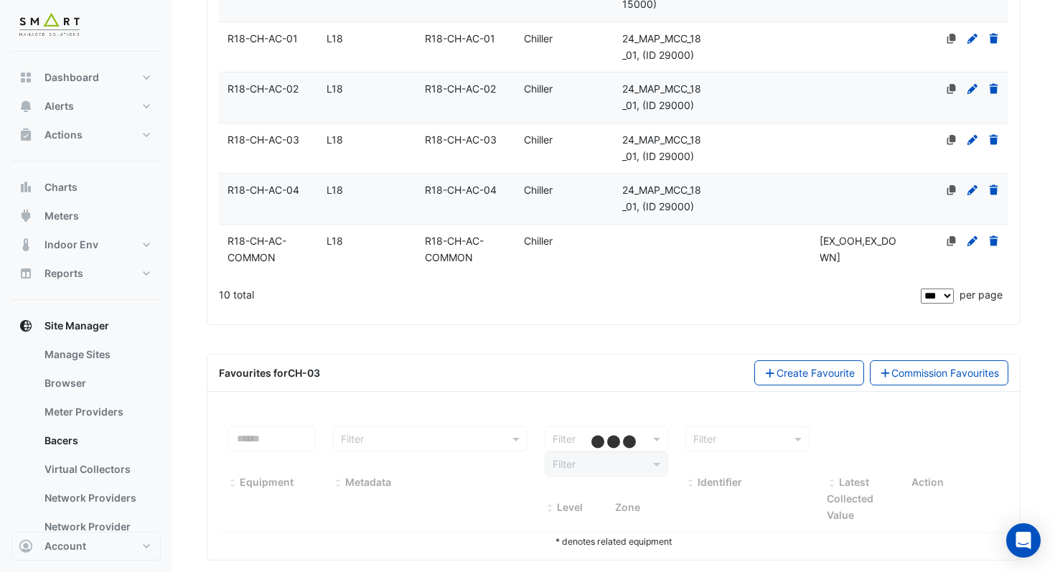
select select "***"
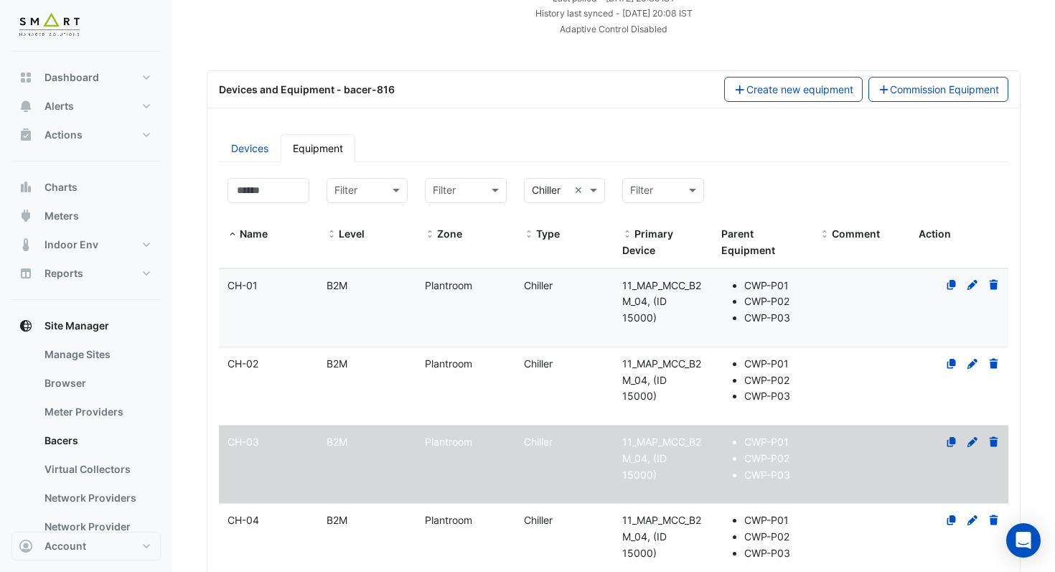
scroll to position [121, 0]
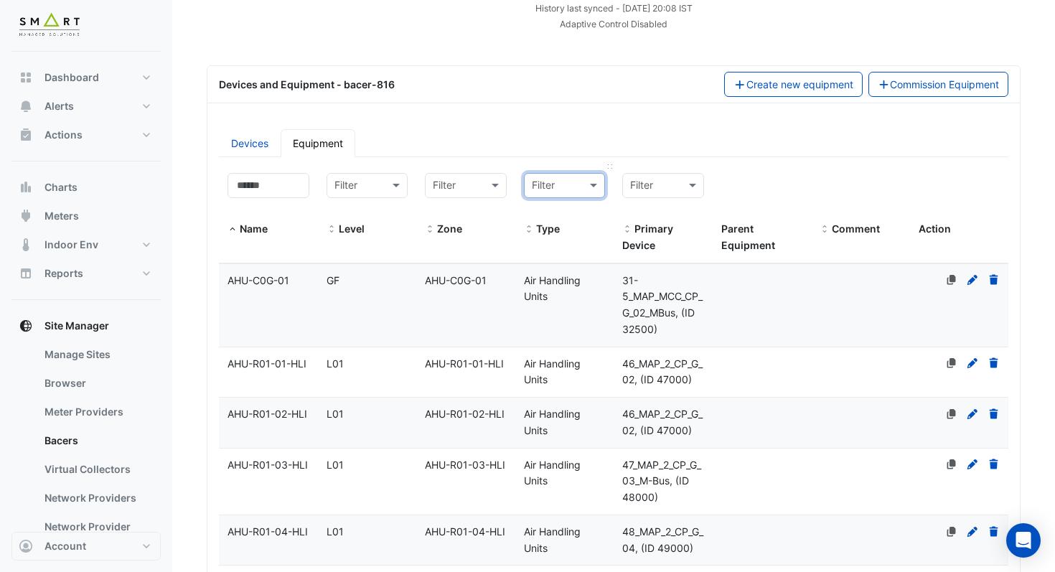
click at [564, 187] on input "text" at bounding box center [550, 186] width 37 height 17
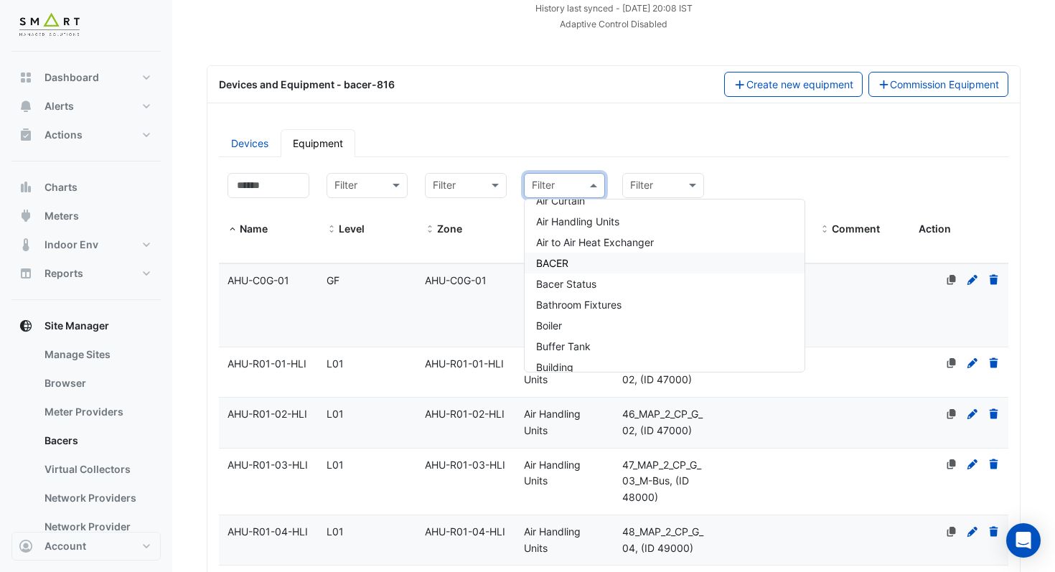
scroll to position [65, 0]
click at [556, 315] on span "Boiler" at bounding box center [549, 318] width 26 height 12
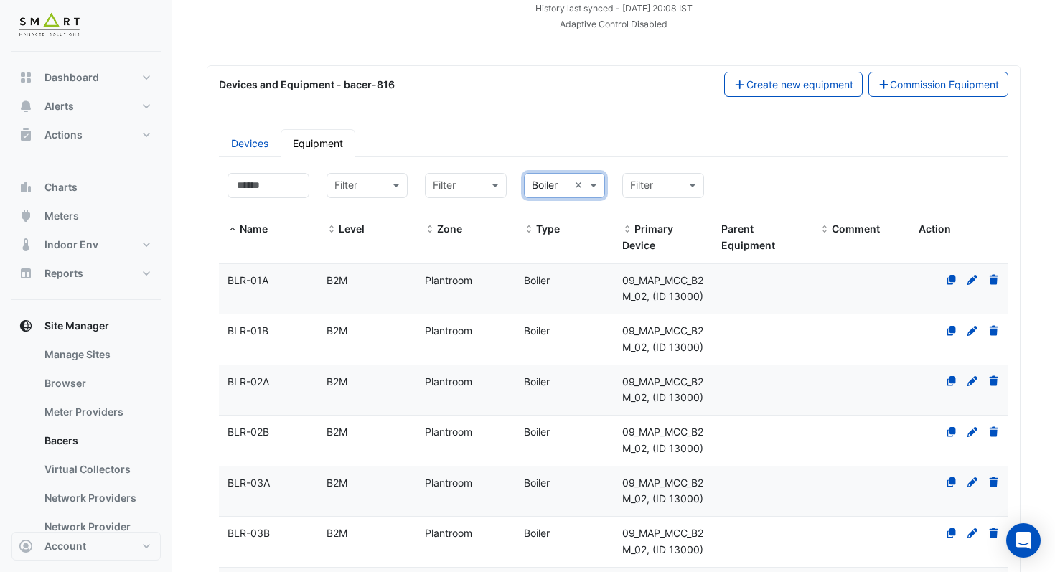
click at [457, 305] on datatable-body-cell "Zone Plantroom" at bounding box center [465, 289] width 99 height 50
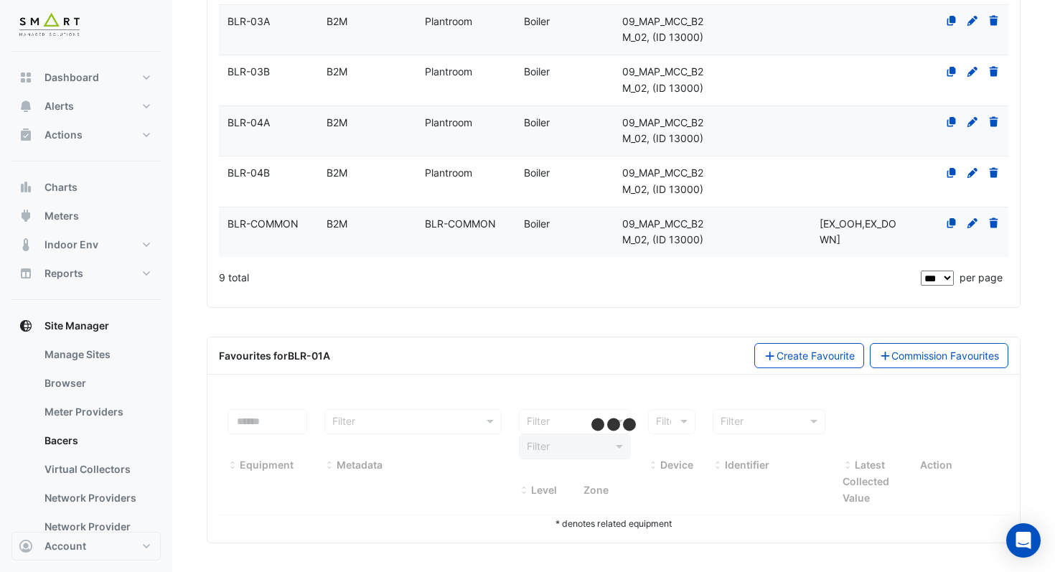
select select "***"
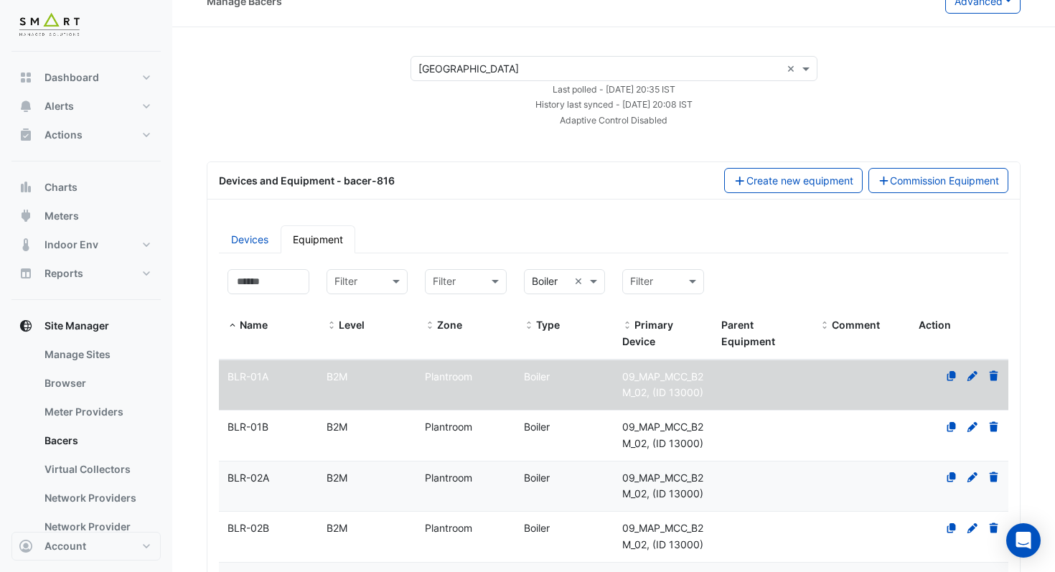
scroll to position [0, 0]
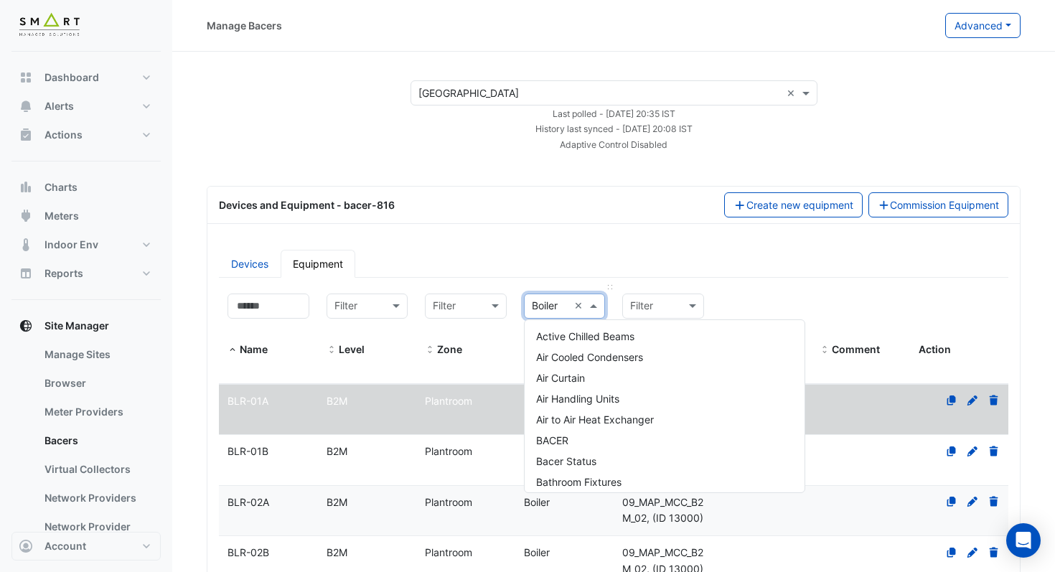
click at [566, 307] on input "text" at bounding box center [550, 307] width 37 height 17
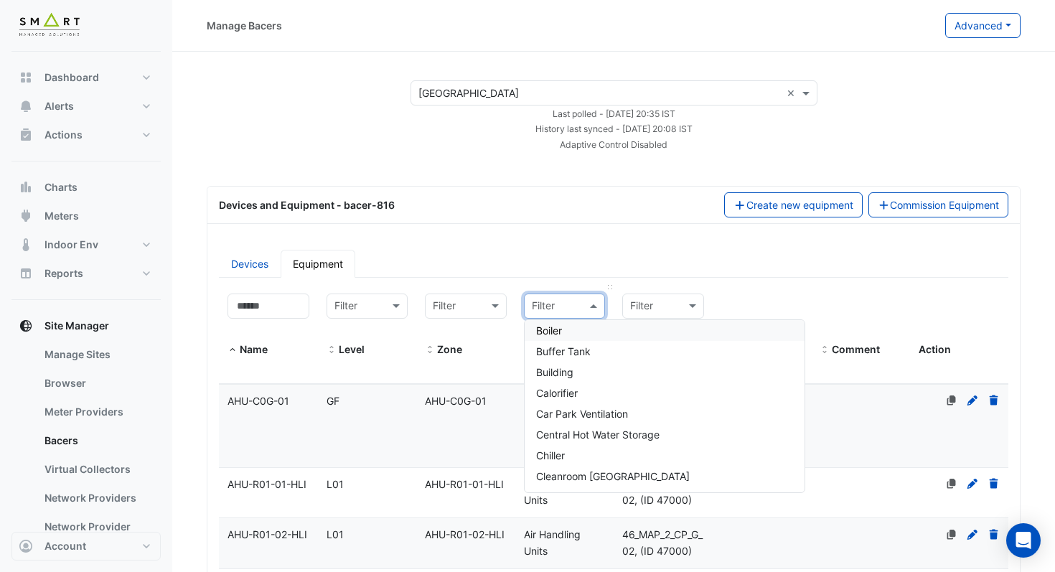
click at [568, 309] on input "text" at bounding box center [550, 307] width 37 height 17
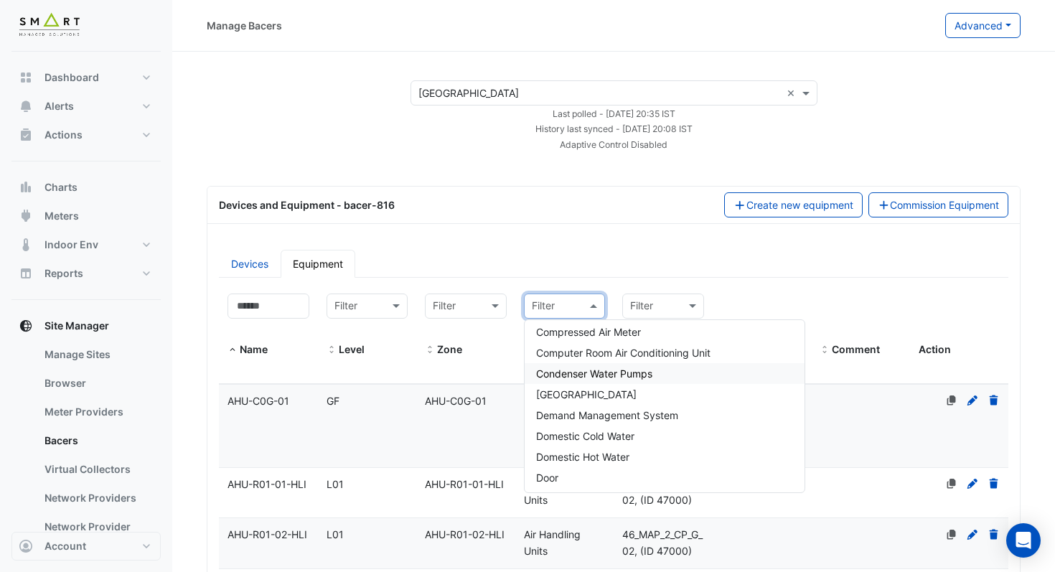
scroll to position [407, 0]
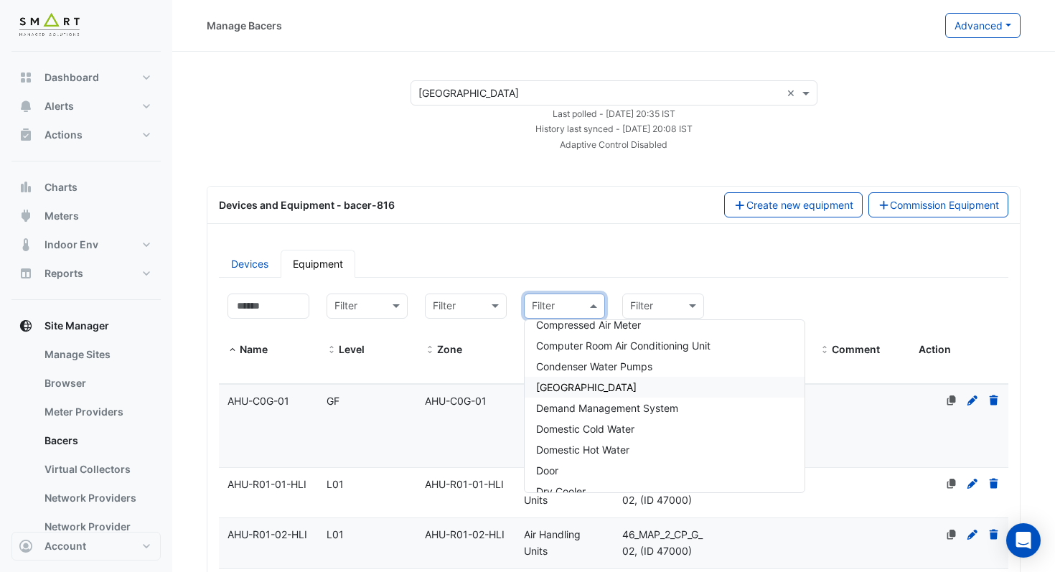
click at [588, 393] on div "[GEOGRAPHIC_DATA]" at bounding box center [665, 387] width 280 height 21
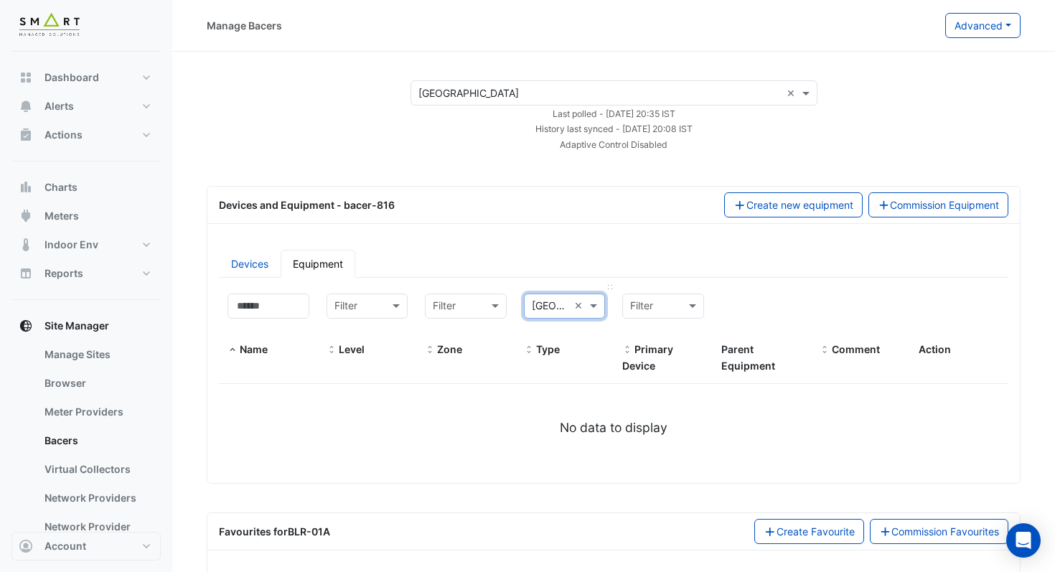
click at [573, 309] on div at bounding box center [565, 306] width 80 height 17
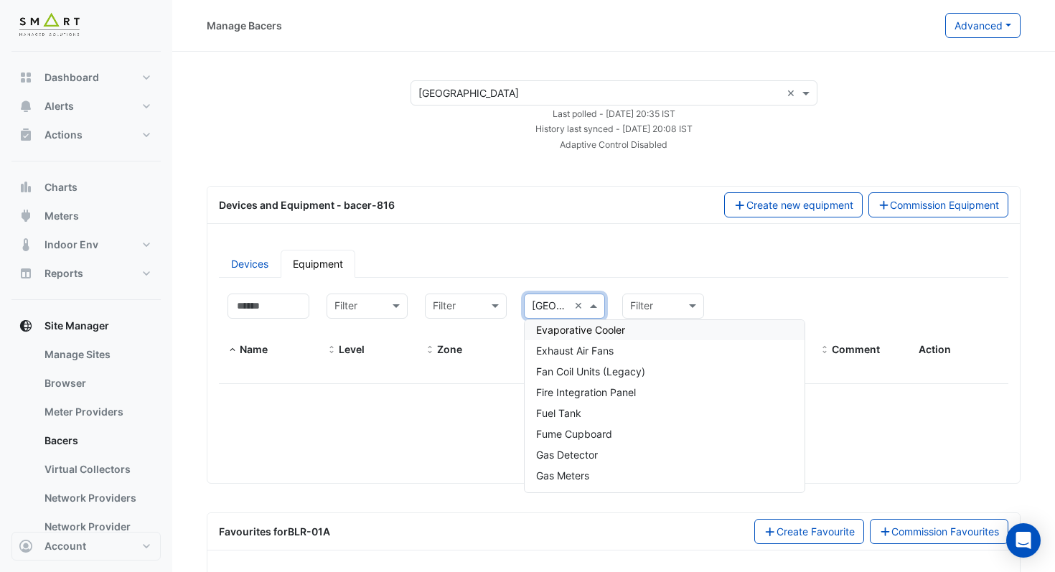
scroll to position [654, 0]
click at [580, 370] on span "Fan Coil Units (Legacy)" at bounding box center [590, 369] width 109 height 12
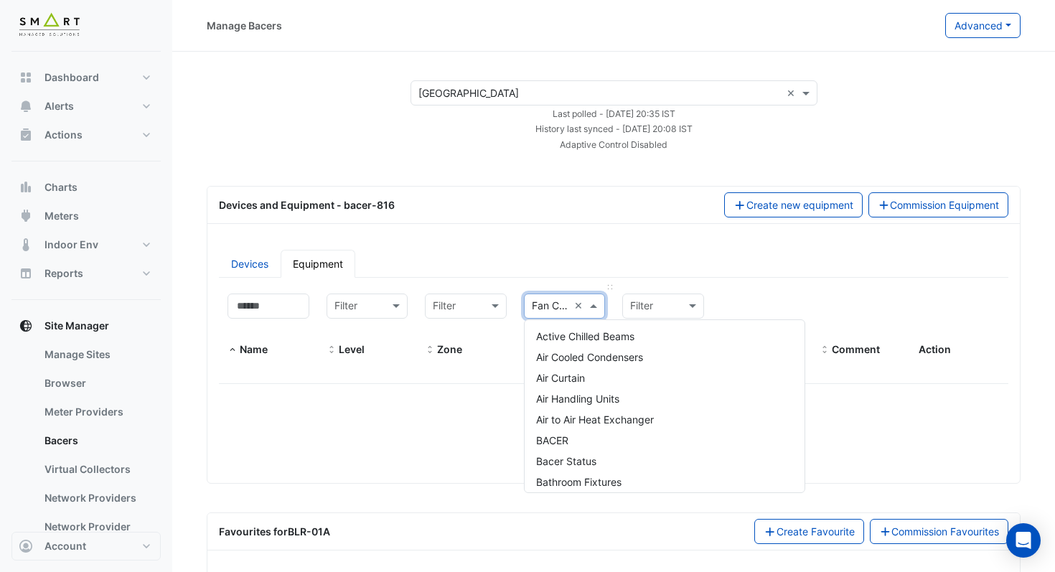
click at [567, 304] on input "text" at bounding box center [550, 307] width 37 height 17
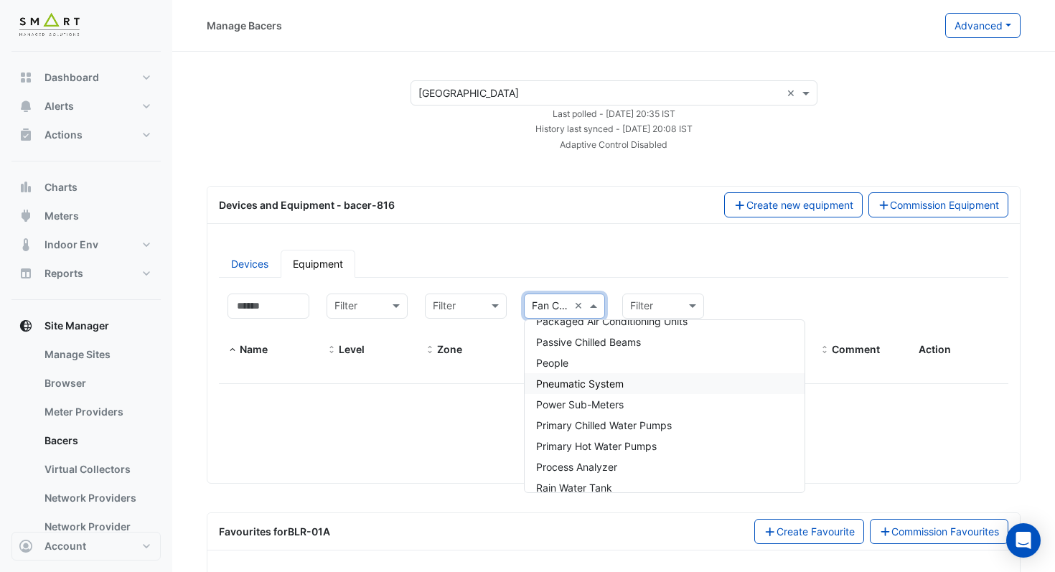
scroll to position [1102, 0]
click at [581, 441] on span "Primary Hot Water Pumps" at bounding box center [596, 442] width 121 height 12
select select "***"
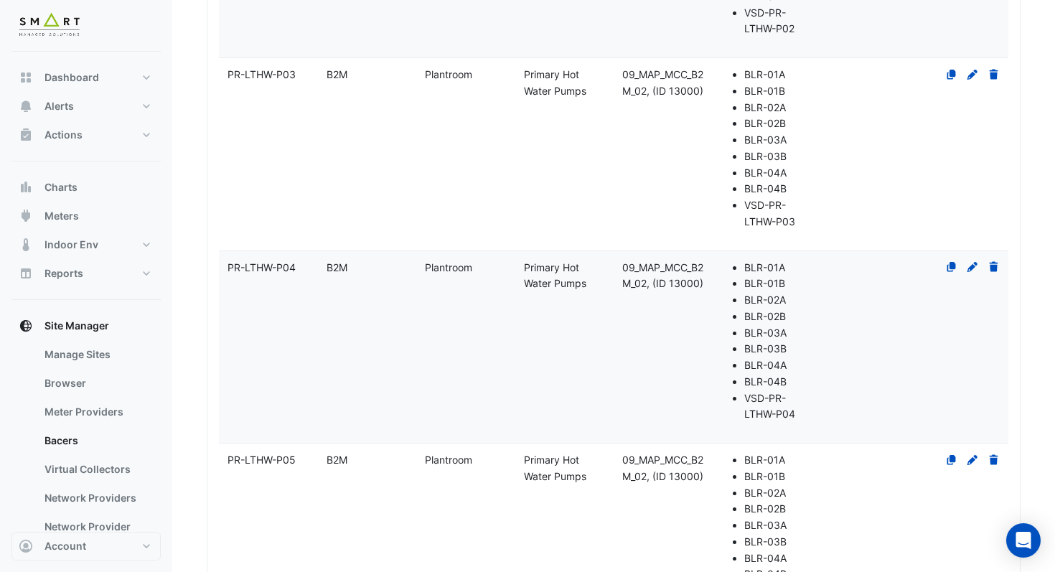
click at [581, 385] on datatable-body-cell "Type Primary Hot Water Pumps" at bounding box center [564, 347] width 99 height 192
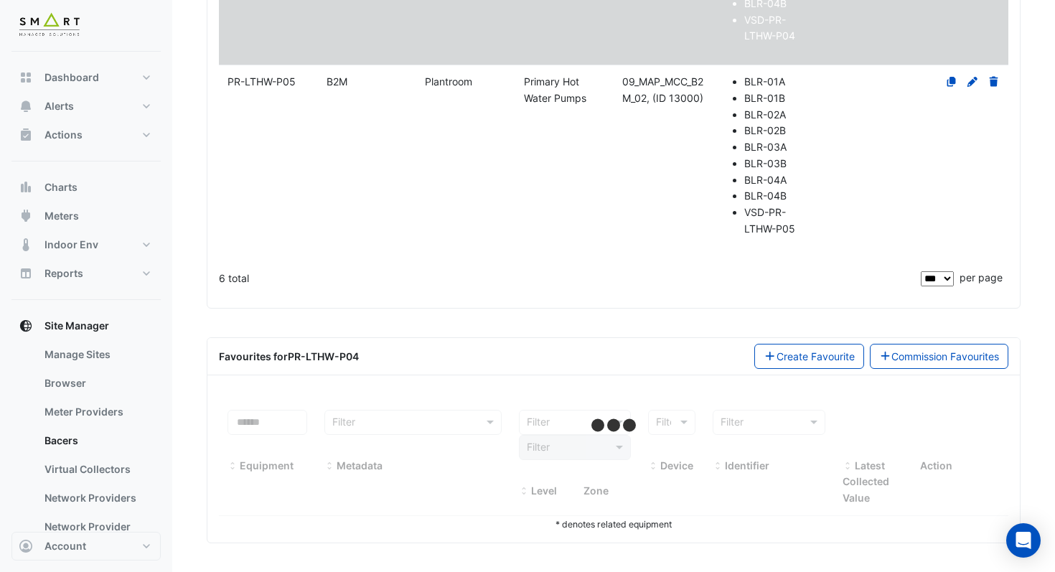
select select "***"
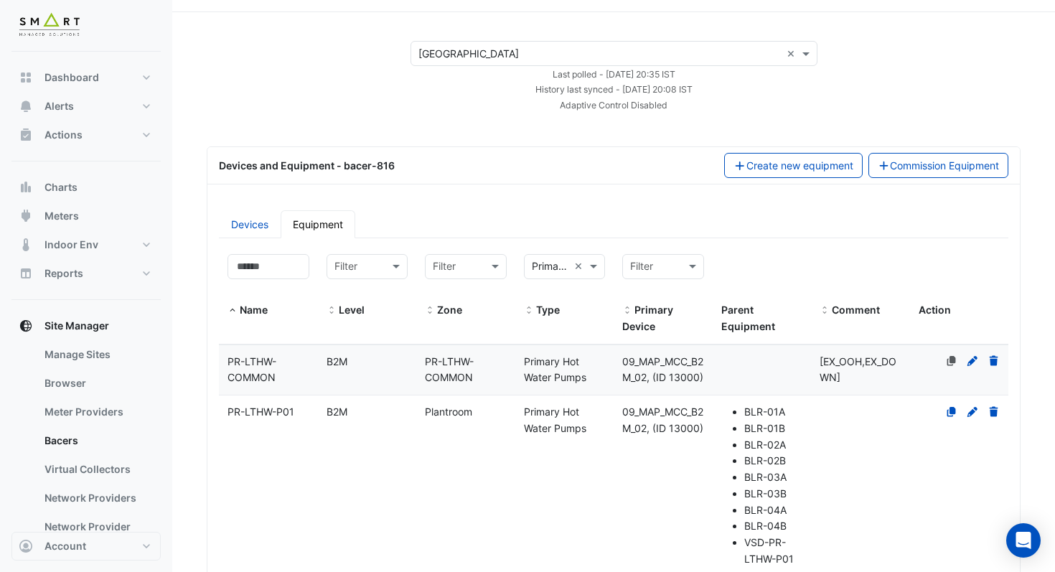
scroll to position [0, 0]
